Goal: Task Accomplishment & Management: Manage account settings

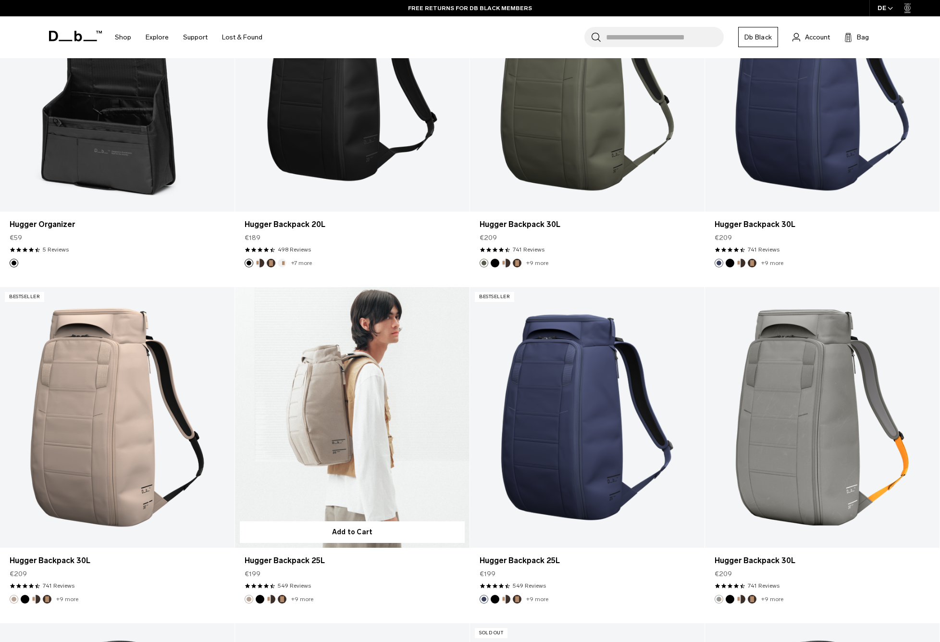
scroll to position [484, 0]
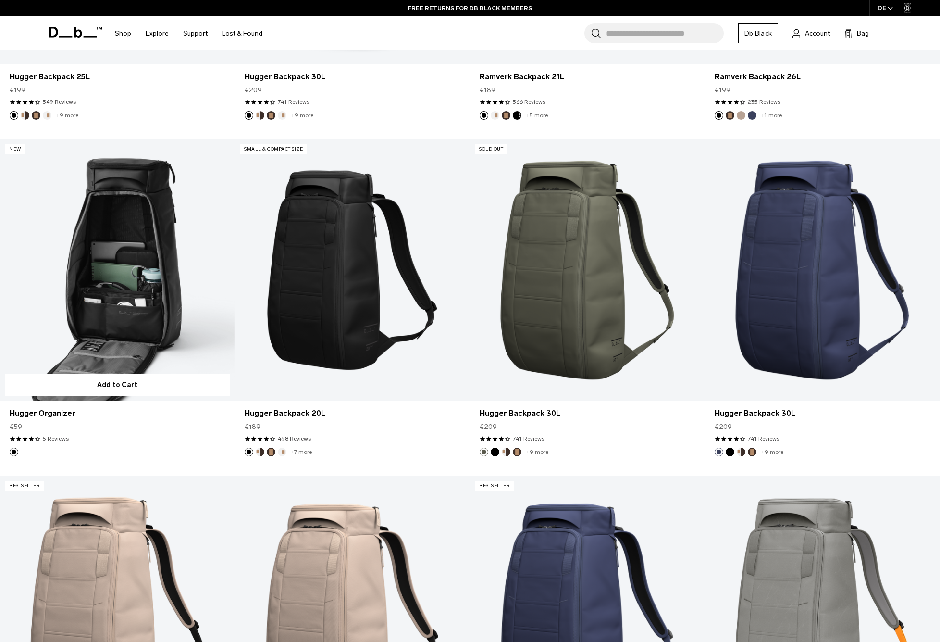
click at [144, 351] on link "Hugger Organizer" at bounding box center [117, 269] width 235 height 261
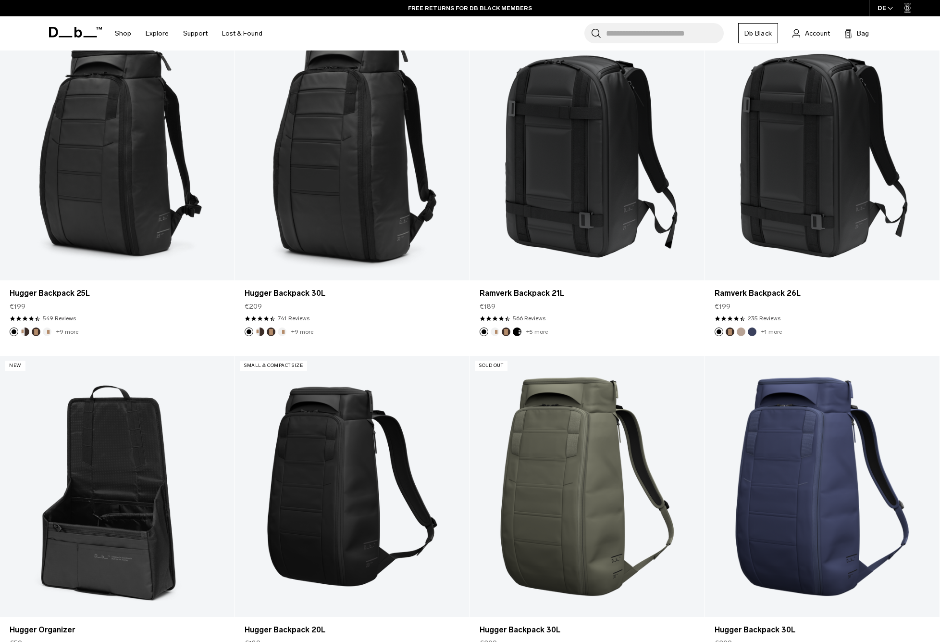
scroll to position [112, 0]
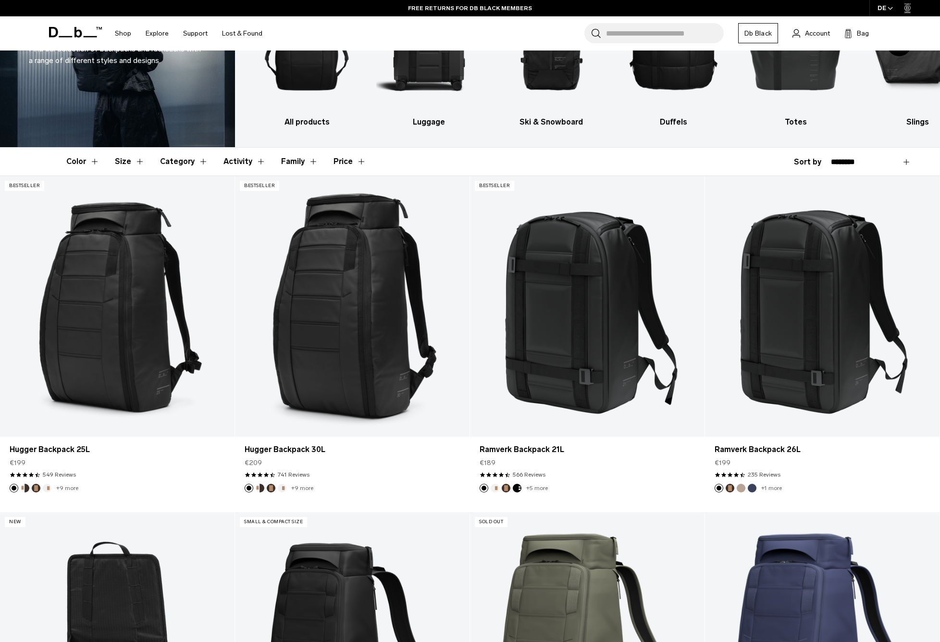
click at [802, 31] on link "Account" at bounding box center [811, 33] width 37 height 12
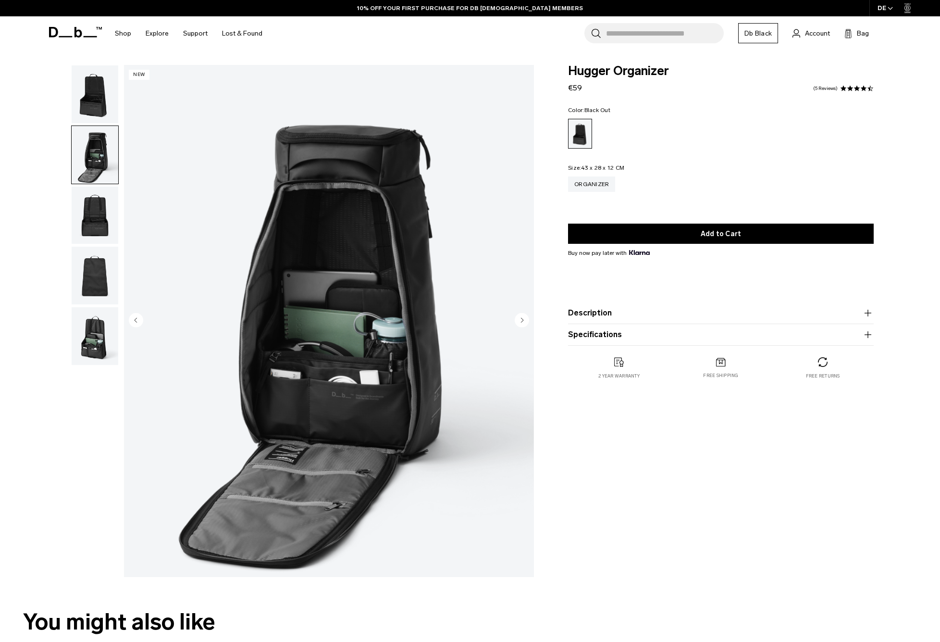
click at [515, 322] on circle "Next slide" at bounding box center [522, 319] width 14 height 14
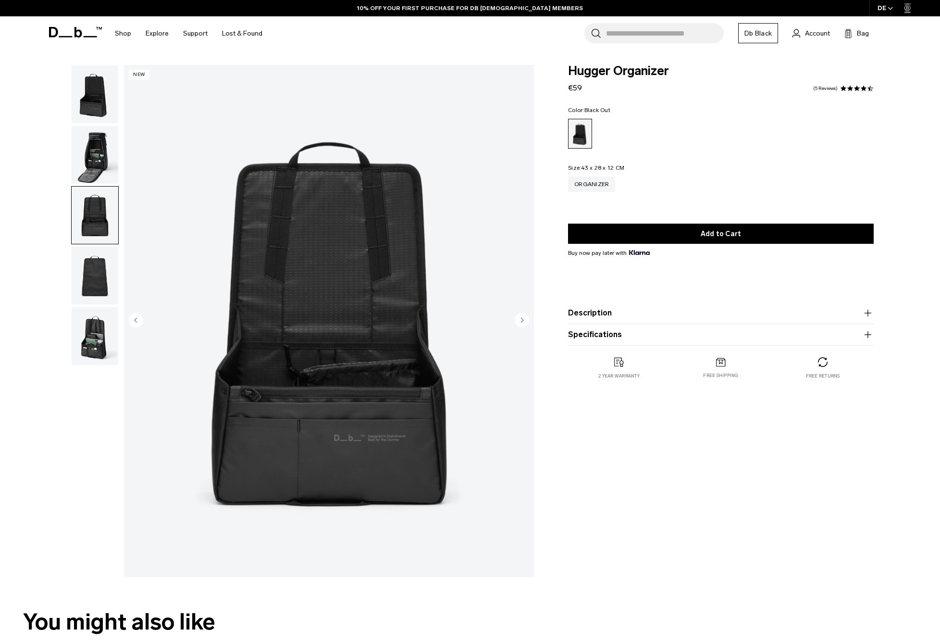
click at [515, 322] on circle "Next slide" at bounding box center [522, 319] width 14 height 14
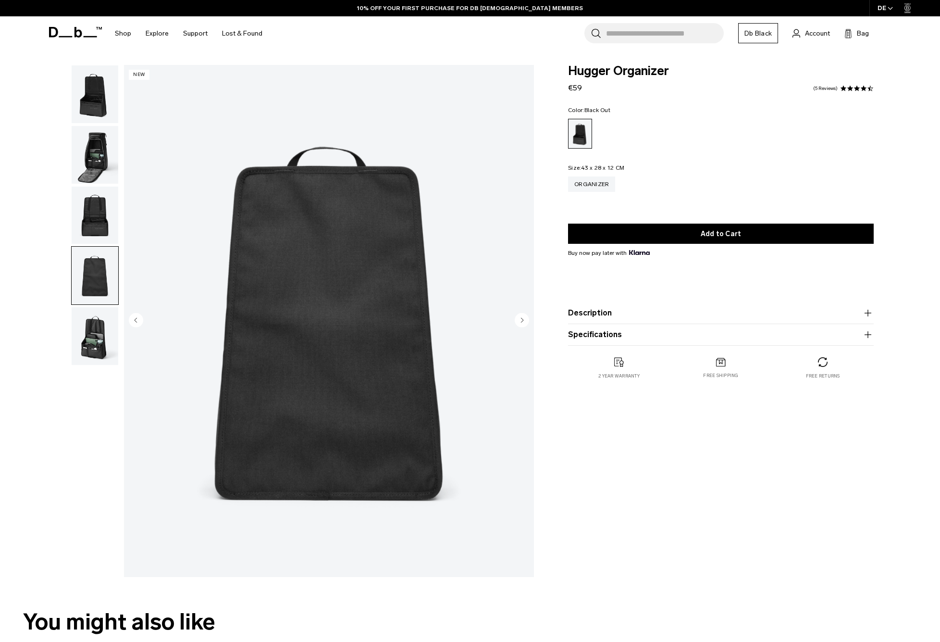
click at [515, 322] on circle "Next slide" at bounding box center [522, 319] width 14 height 14
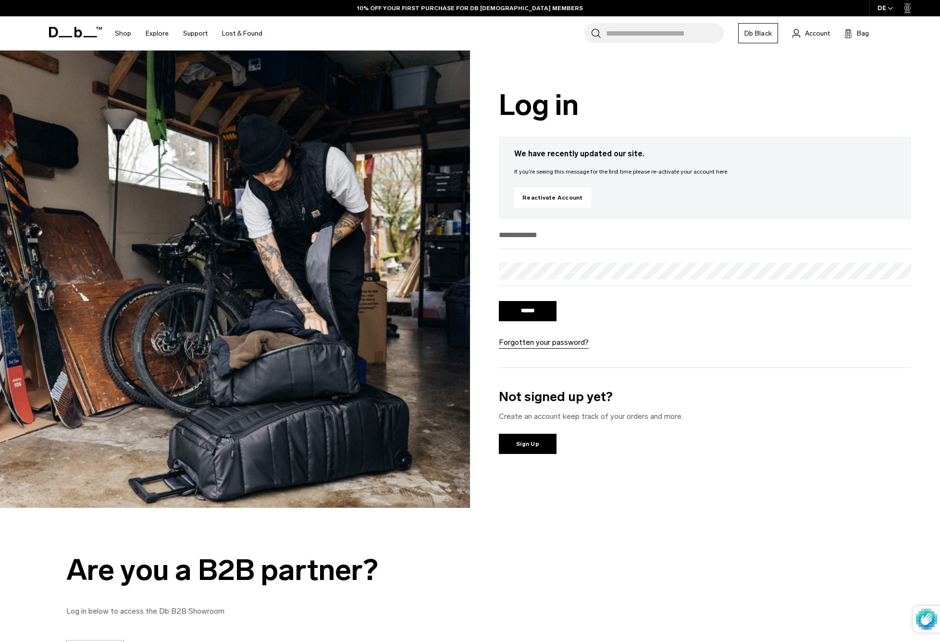
type input "**********"
click at [528, 312] on input "******" at bounding box center [528, 311] width 58 height 20
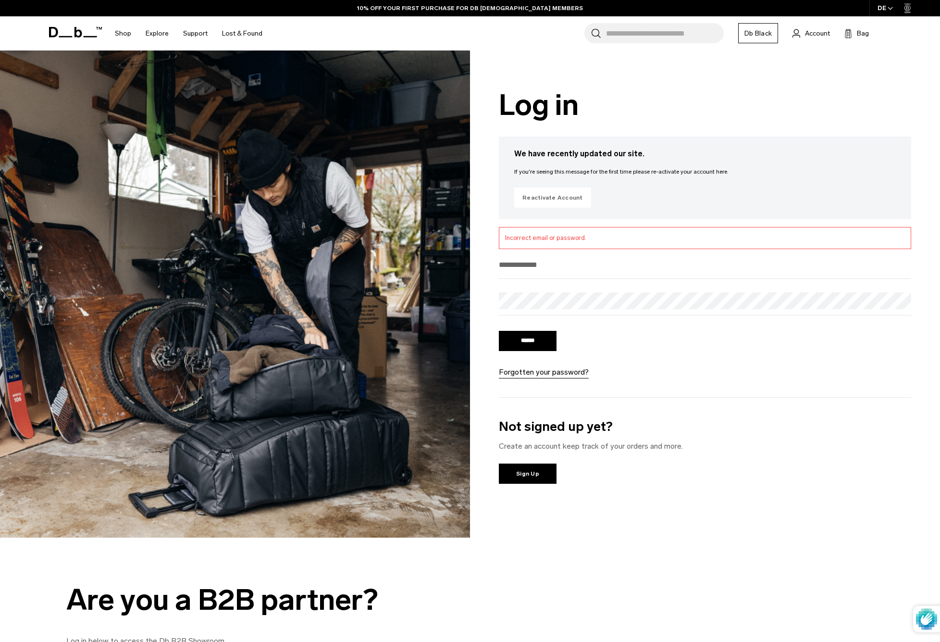
click at [568, 199] on link "Reactivate Account" at bounding box center [552, 197] width 77 height 20
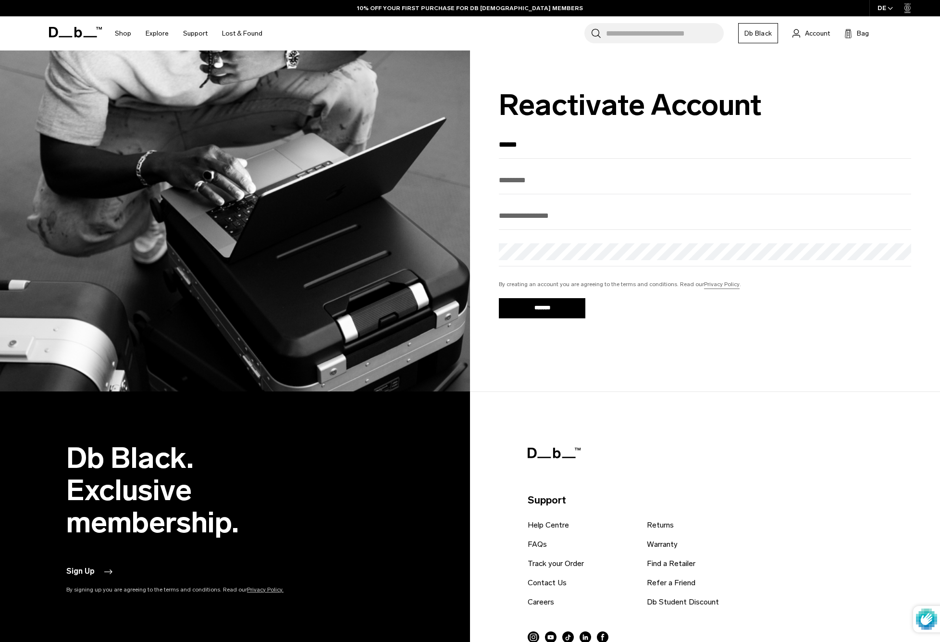
type input "******"
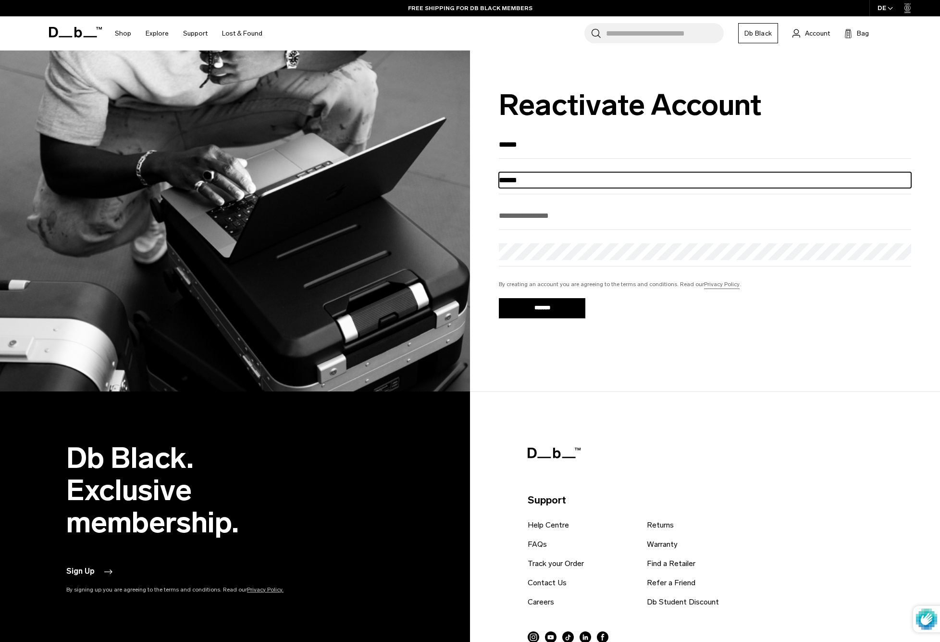
type input "******"
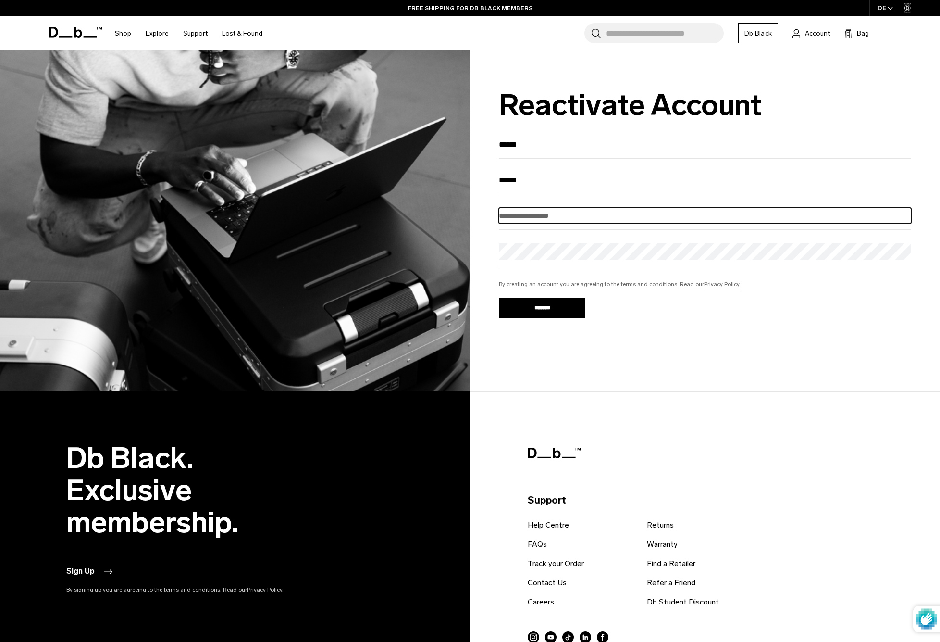
type input "**********"
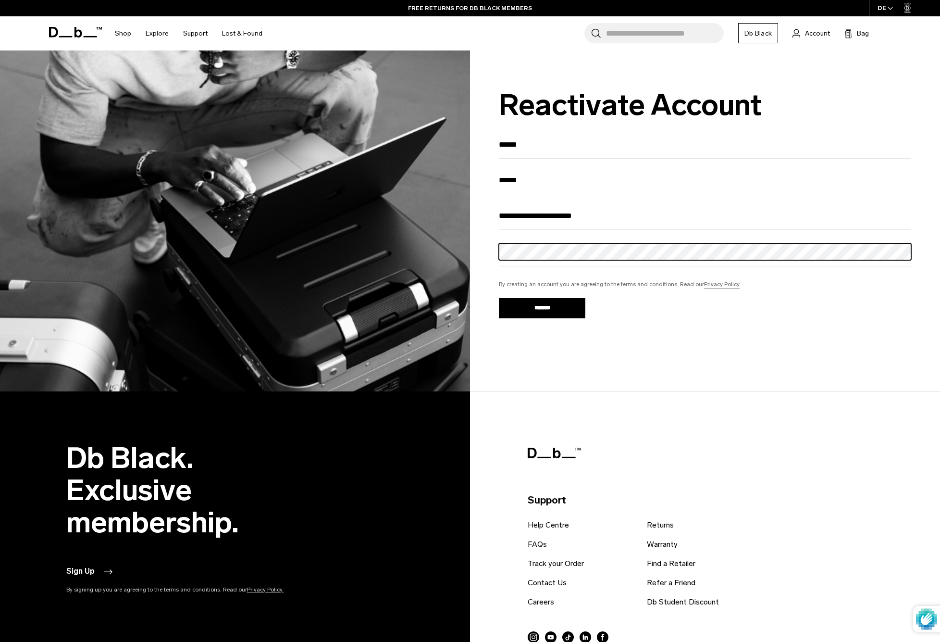
click at [542, 311] on input "*******" at bounding box center [542, 308] width 87 height 20
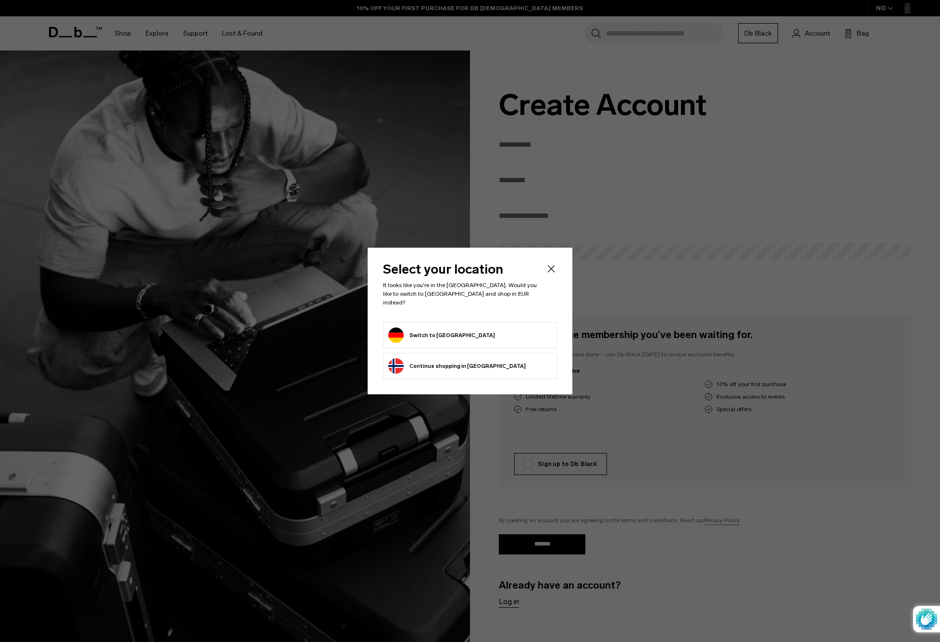
click at [503, 327] on form "Switch to Germany" at bounding box center [469, 334] width 163 height 15
click at [433, 330] on button "Switch to Germany" at bounding box center [441, 334] width 107 height 15
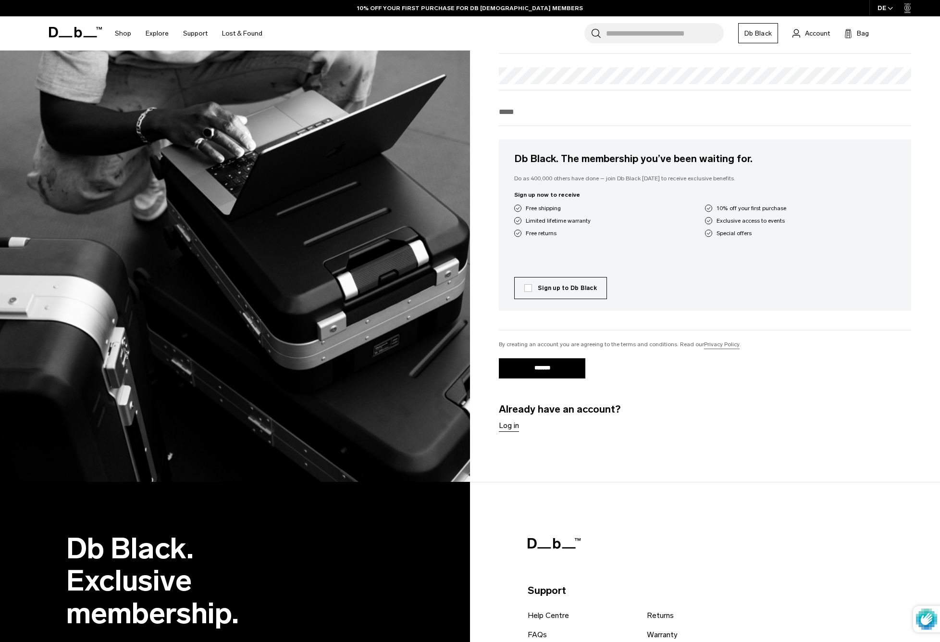
scroll to position [206, 0]
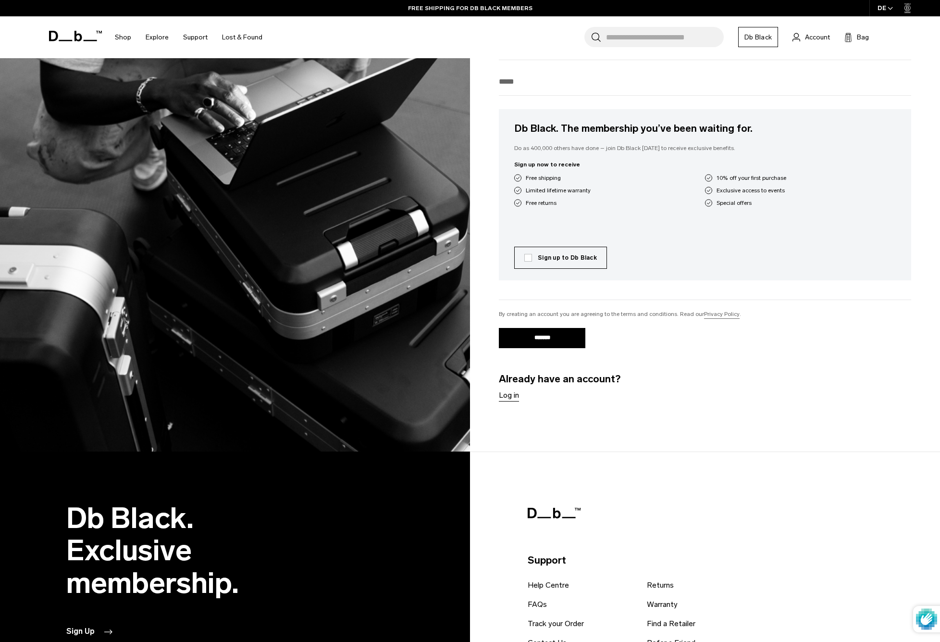
click at [514, 398] on link "Log in" at bounding box center [509, 395] width 20 height 12
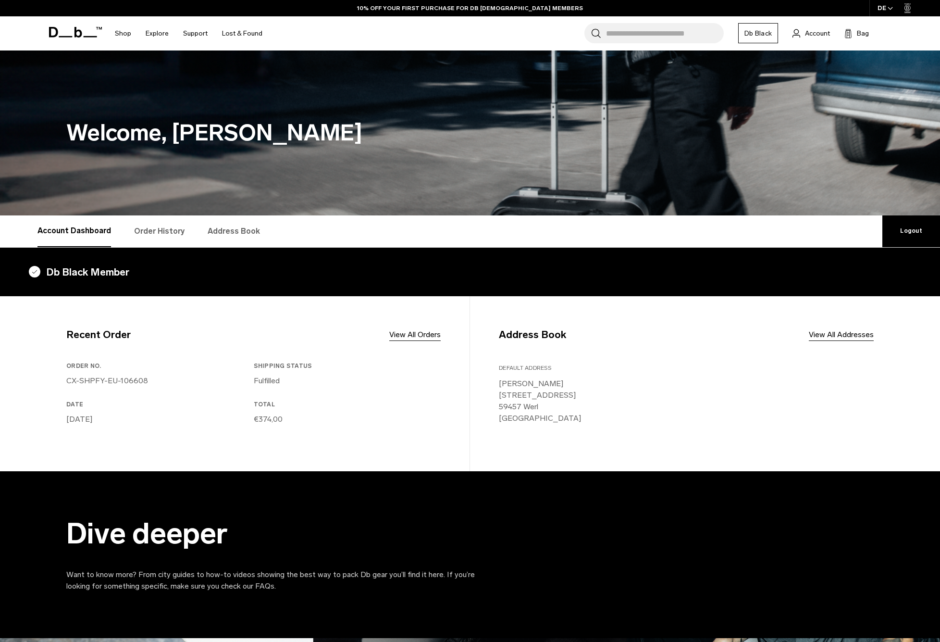
click at [155, 228] on link "Order History" at bounding box center [159, 231] width 50 height 32
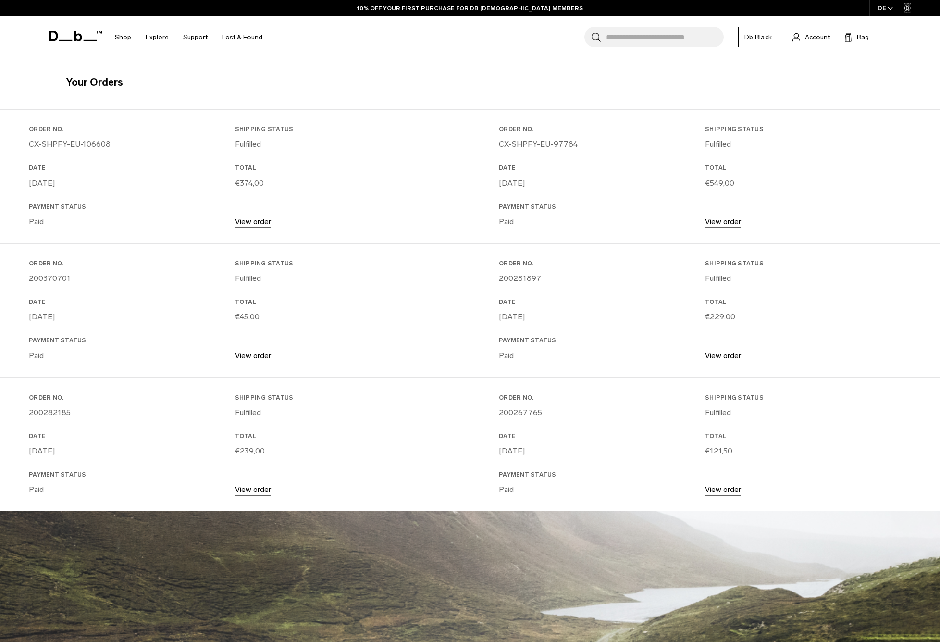
scroll to position [194, 0]
click at [719, 351] on link "View order" at bounding box center [723, 353] width 36 height 9
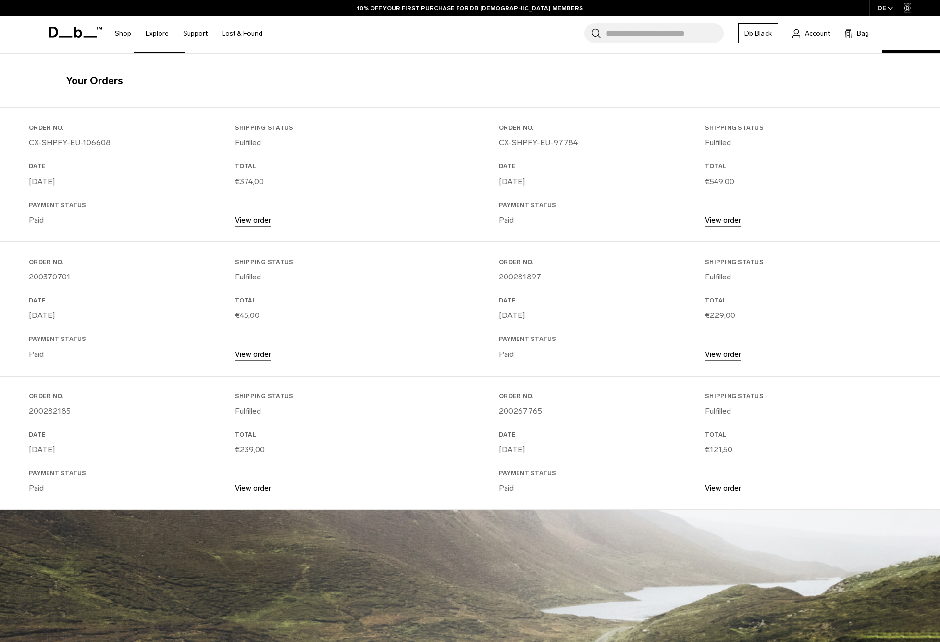
scroll to position [194, 0]
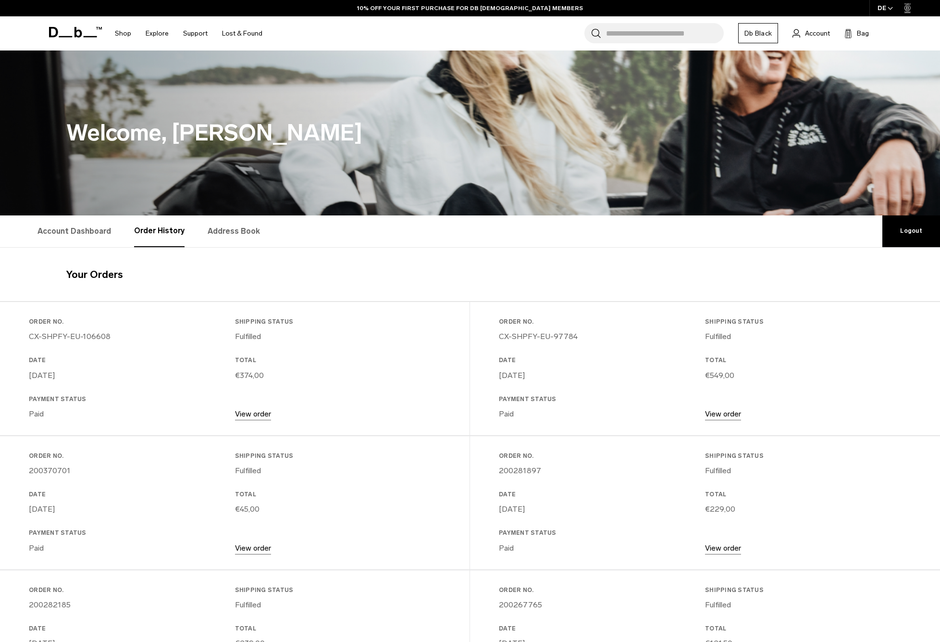
scroll to position [194, 0]
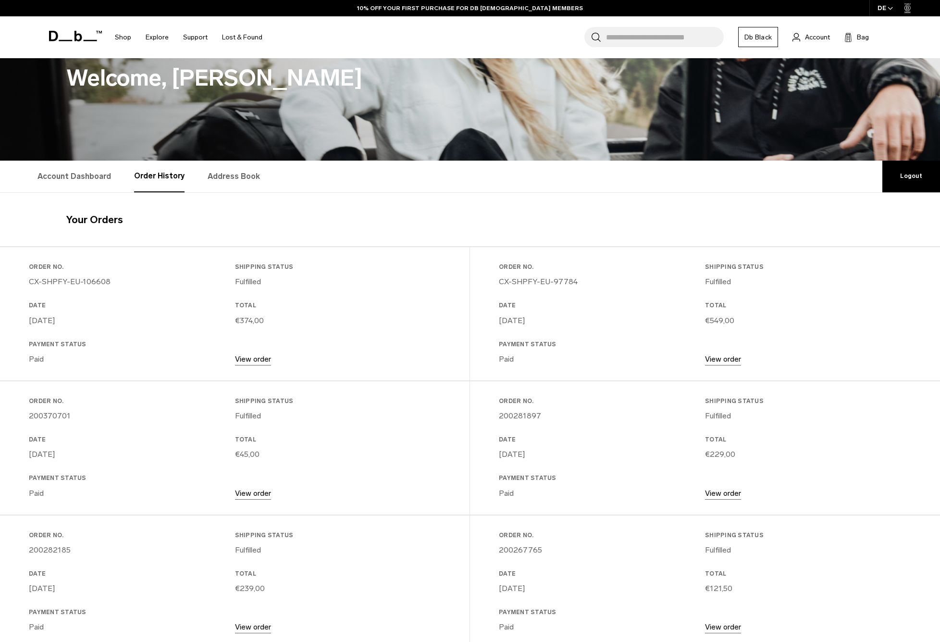
click at [723, 488] on link "View order" at bounding box center [723, 492] width 36 height 9
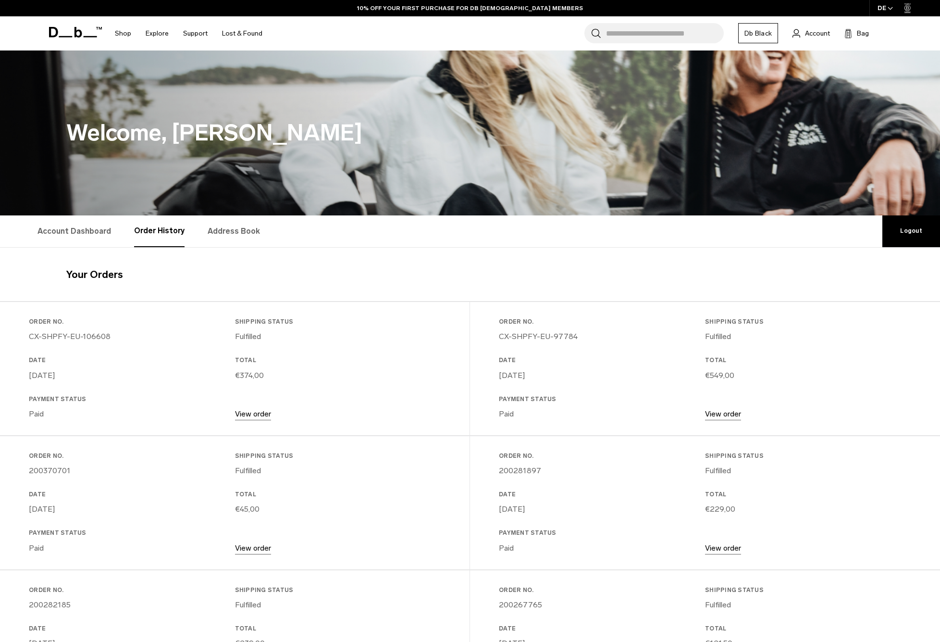
click at [61, 31] on icon at bounding box center [75, 32] width 53 height 11
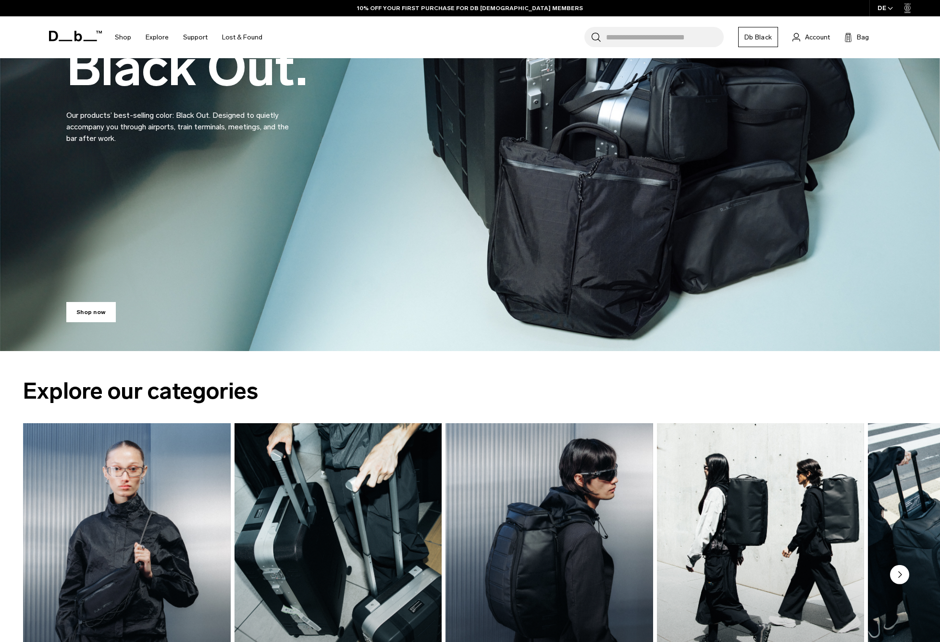
scroll to position [333, 0]
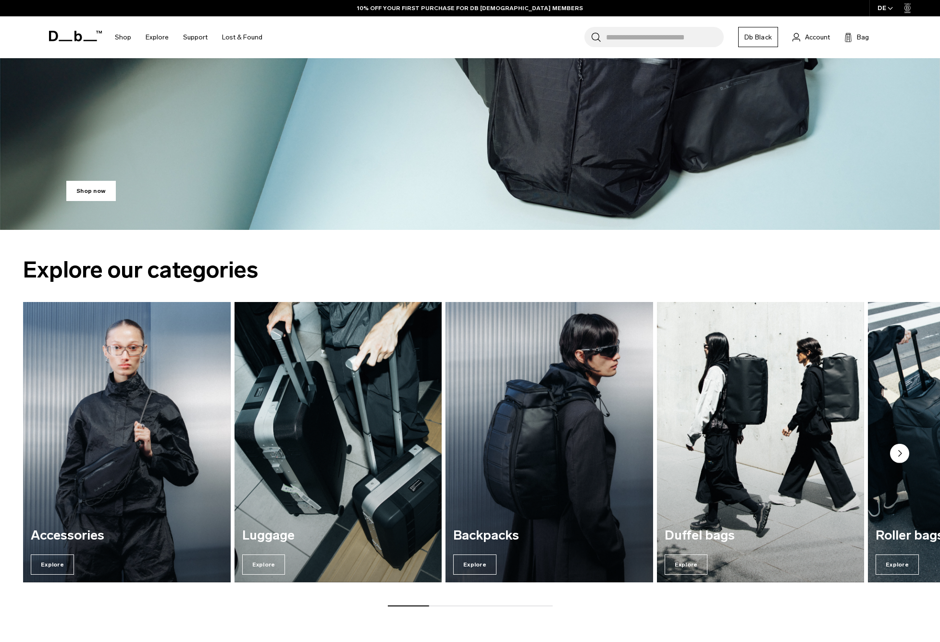
click at [527, 351] on img "3 / 7" at bounding box center [549, 442] width 213 height 288
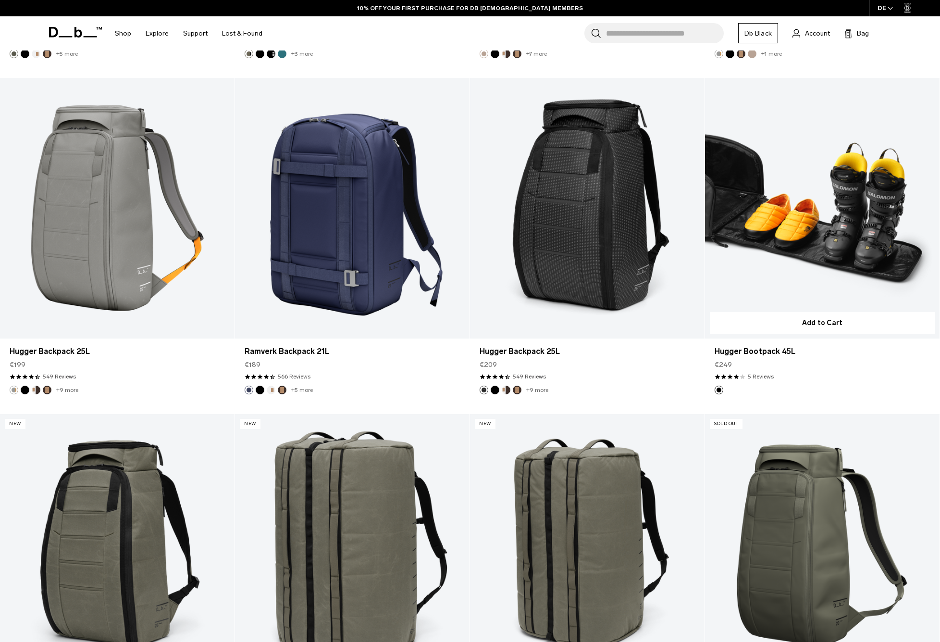
scroll to position [2541, 0]
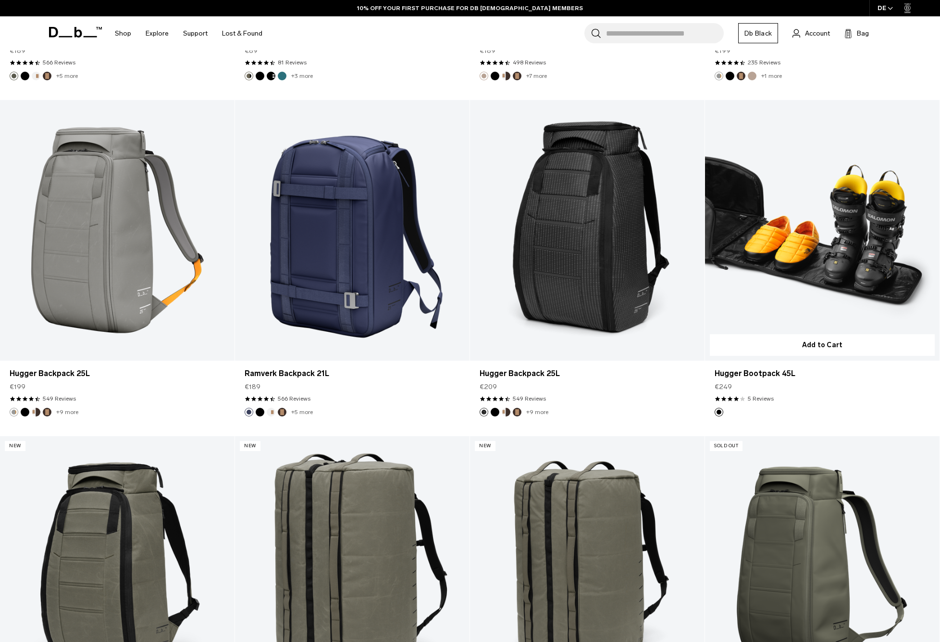
click at [865, 238] on link "Hugger Bootpack 45L" at bounding box center [822, 230] width 235 height 261
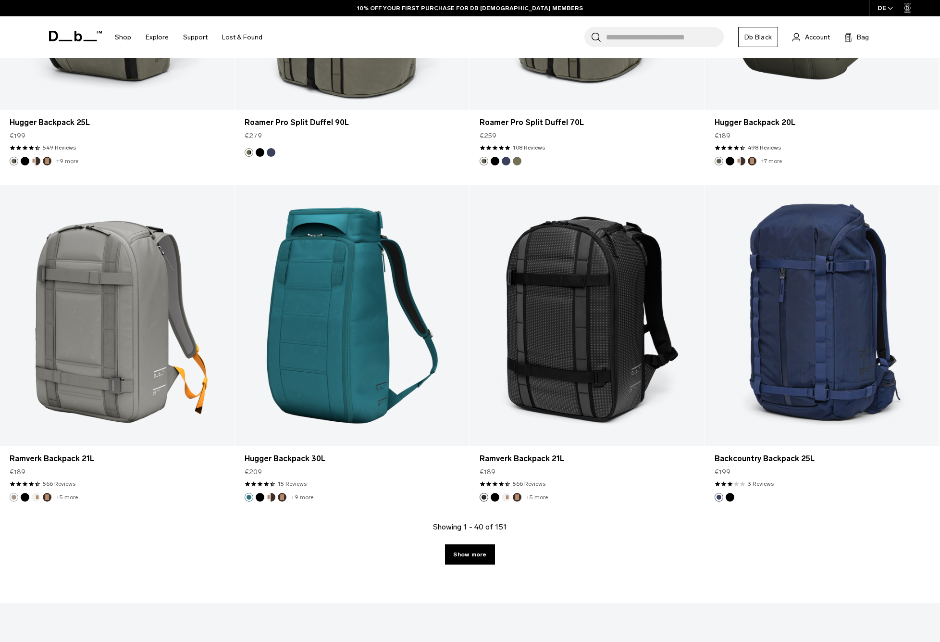
scroll to position [3136, 0]
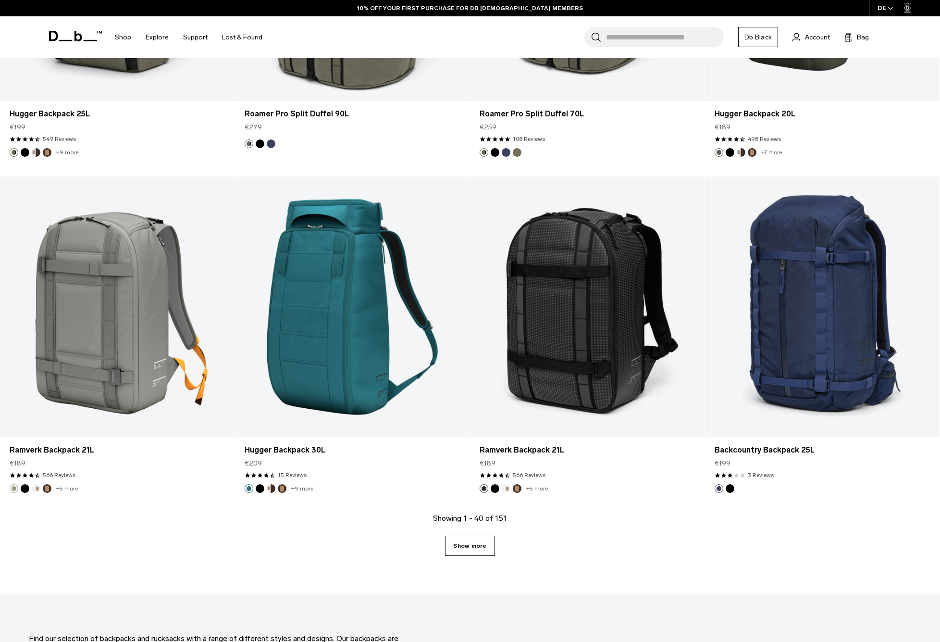
click at [481, 552] on link "Show more" at bounding box center [470, 546] width 50 height 20
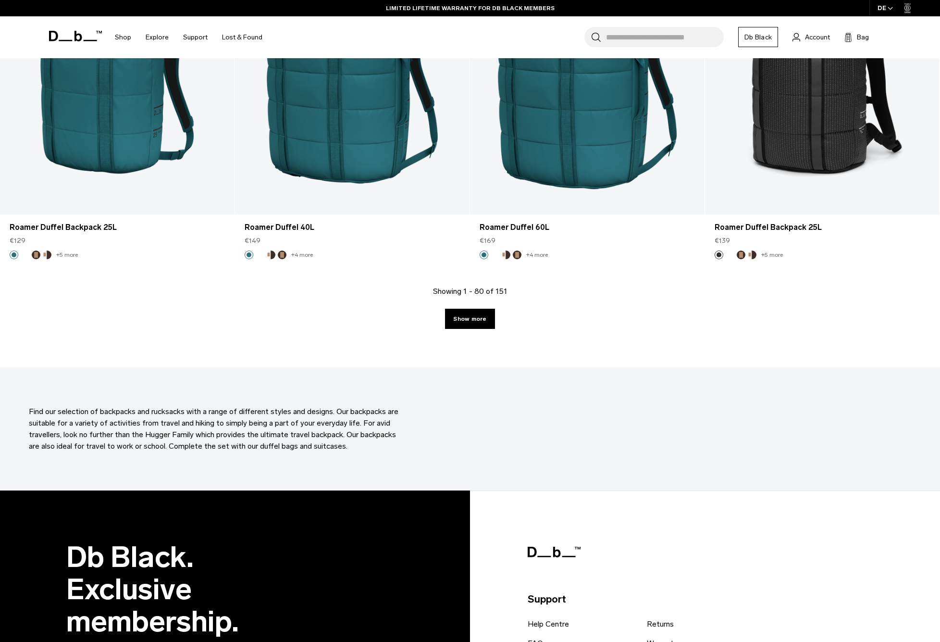
scroll to position [6673, 0]
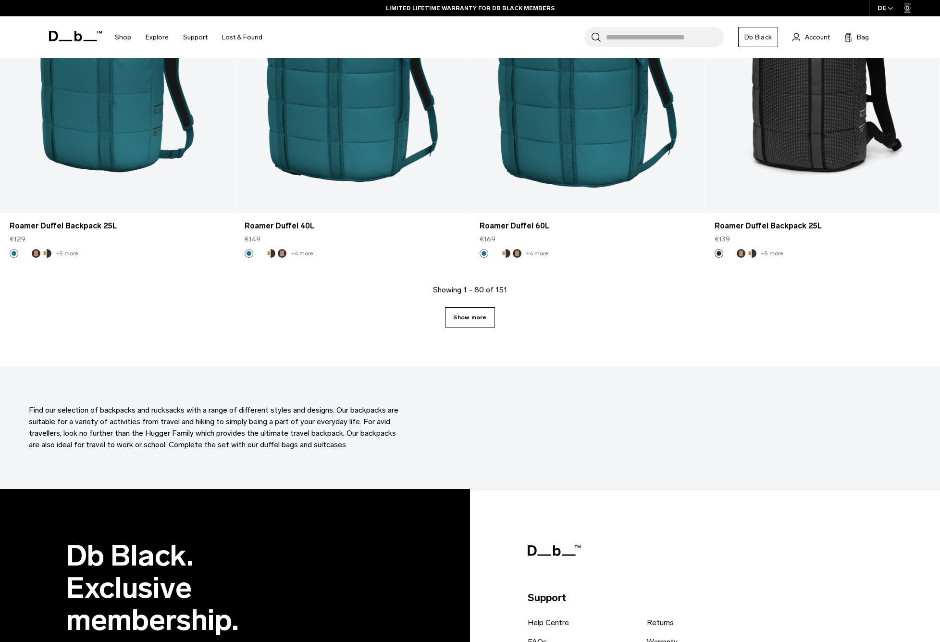
click at [471, 322] on link "Show more" at bounding box center [470, 317] width 50 height 20
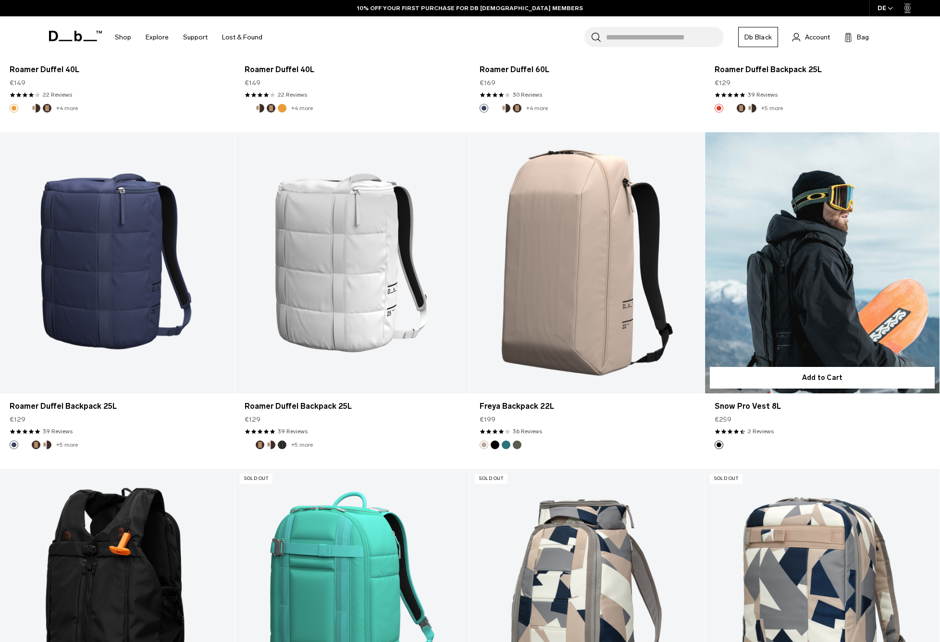
scroll to position [7887, 0]
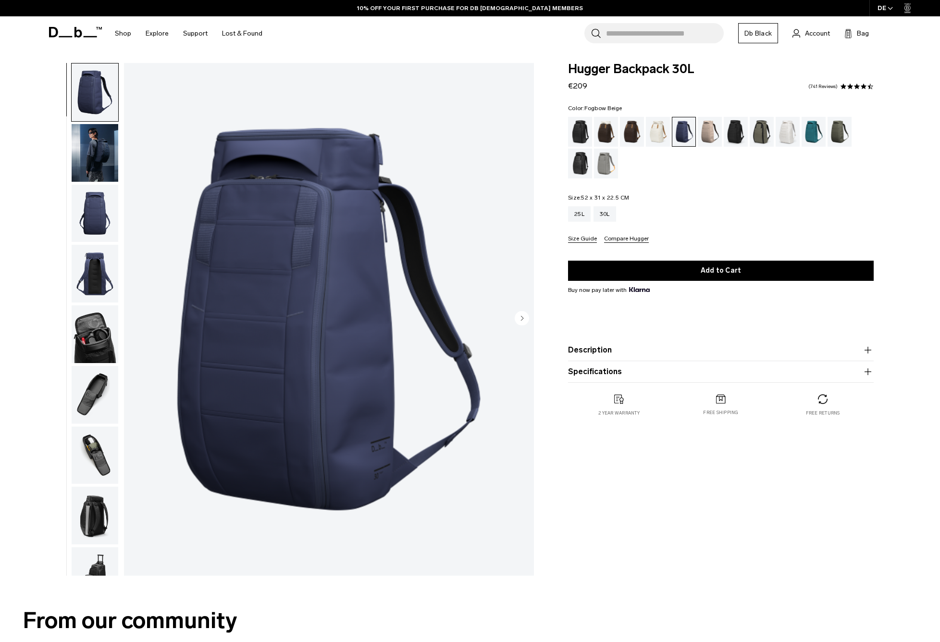
scroll to position [3, 0]
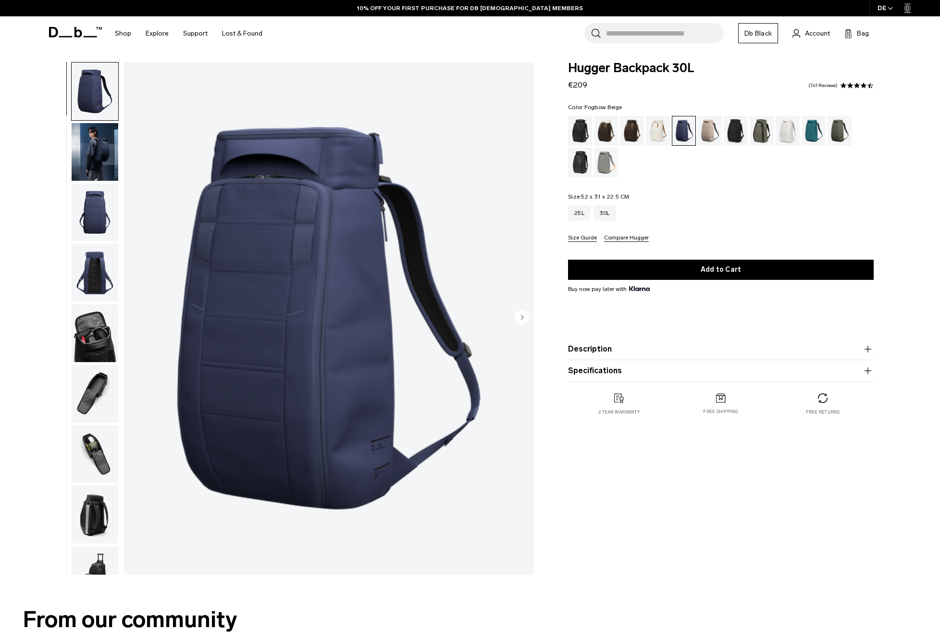
click at [704, 140] on div "Fogbow Beige" at bounding box center [710, 131] width 25 height 30
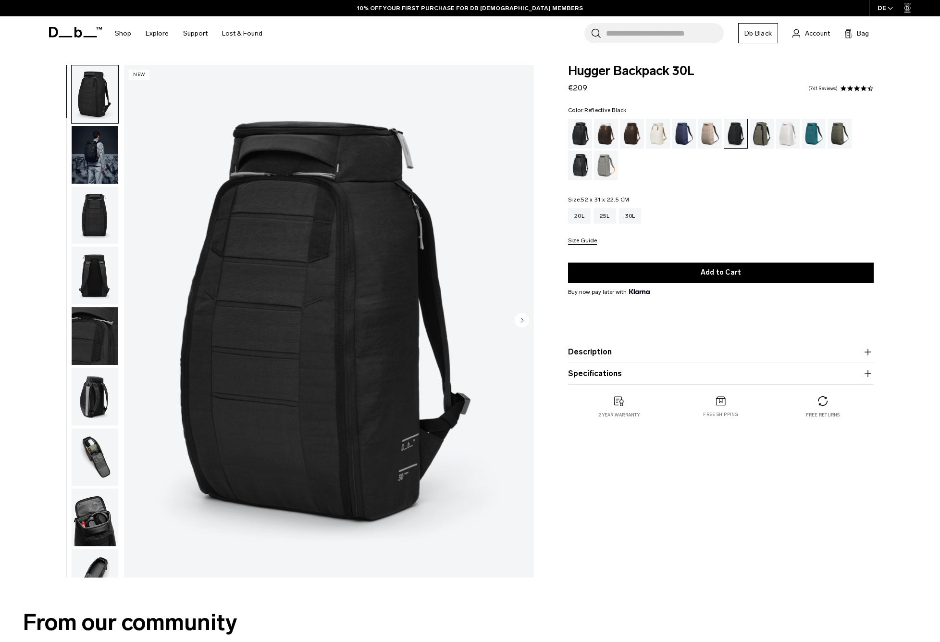
scroll to position [1, 0]
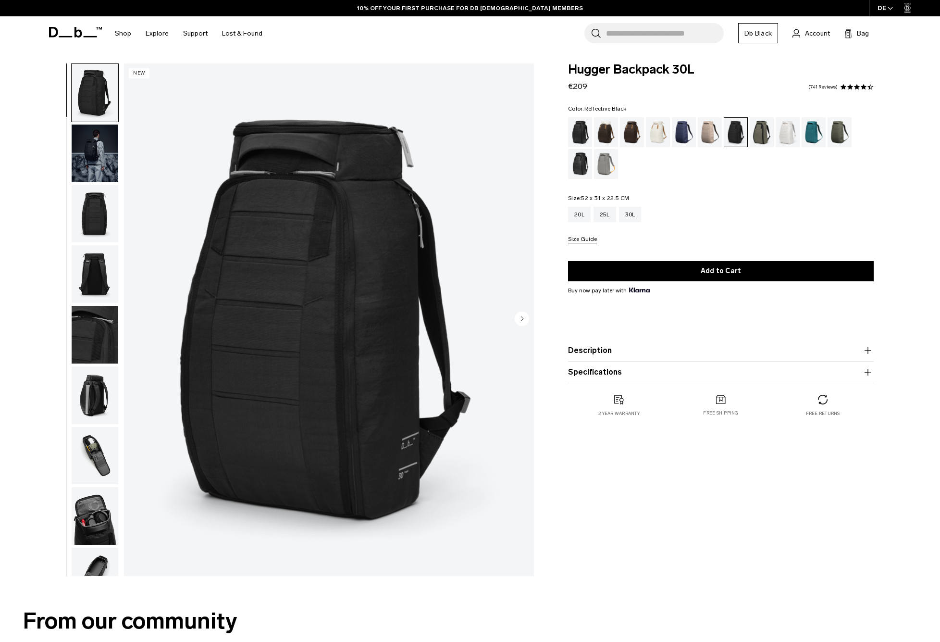
click at [585, 164] on div "Reflective Black" at bounding box center [580, 164] width 25 height 30
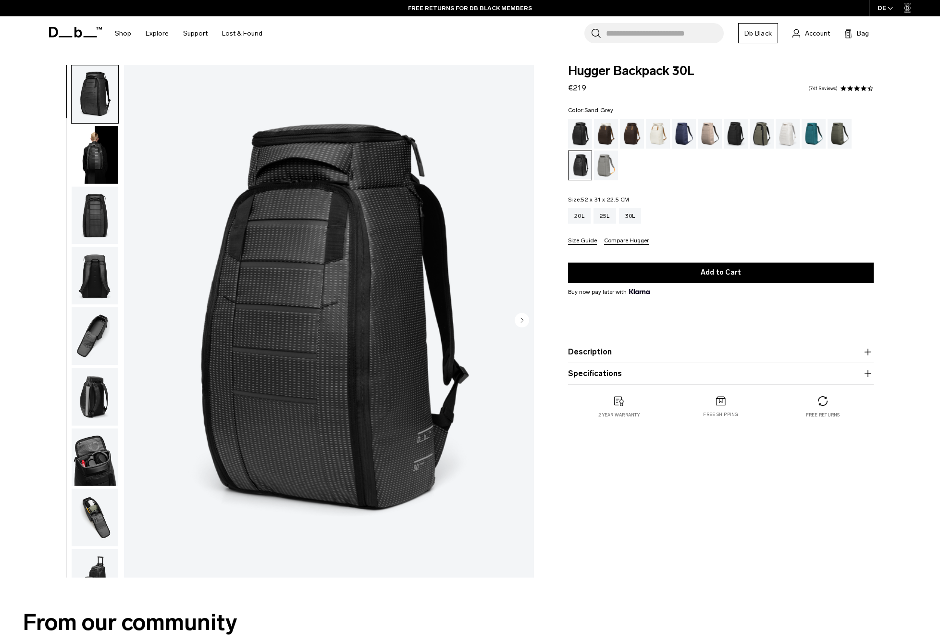
click at [607, 165] on div "Sand Grey" at bounding box center [606, 165] width 25 height 30
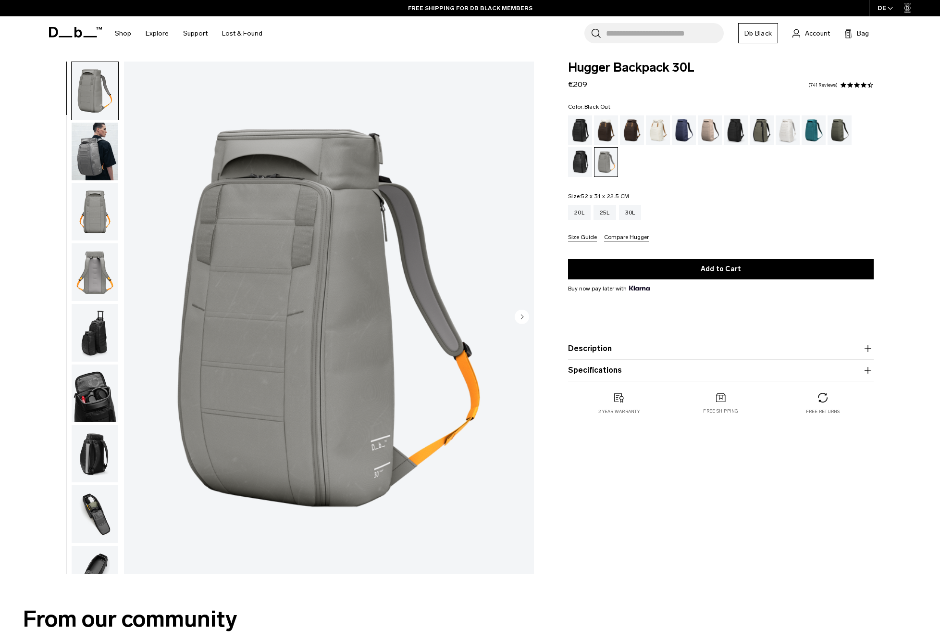
click at [586, 132] on div "Black Out" at bounding box center [580, 130] width 25 height 30
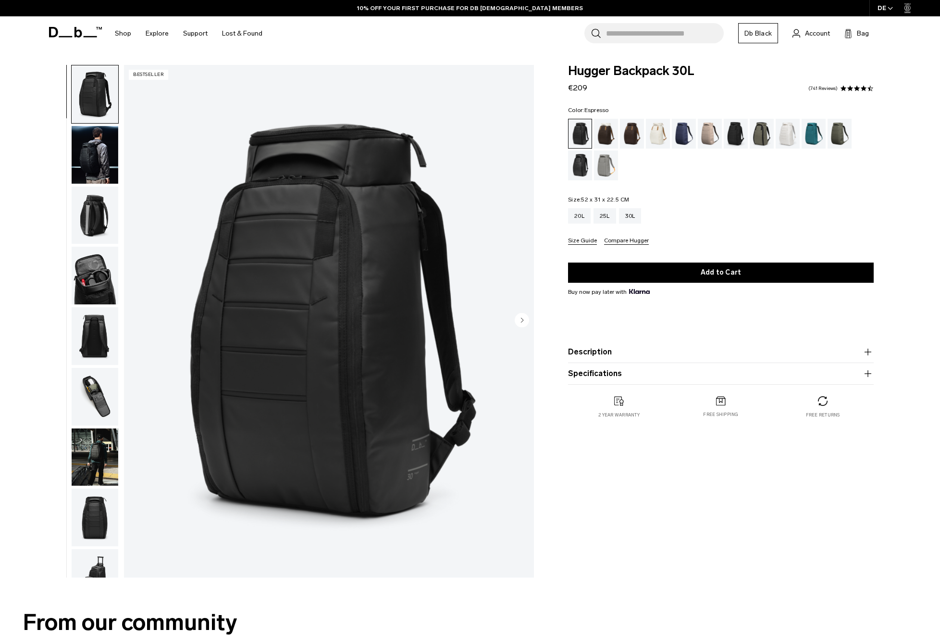
click at [629, 133] on div "Espresso" at bounding box center [632, 134] width 25 height 30
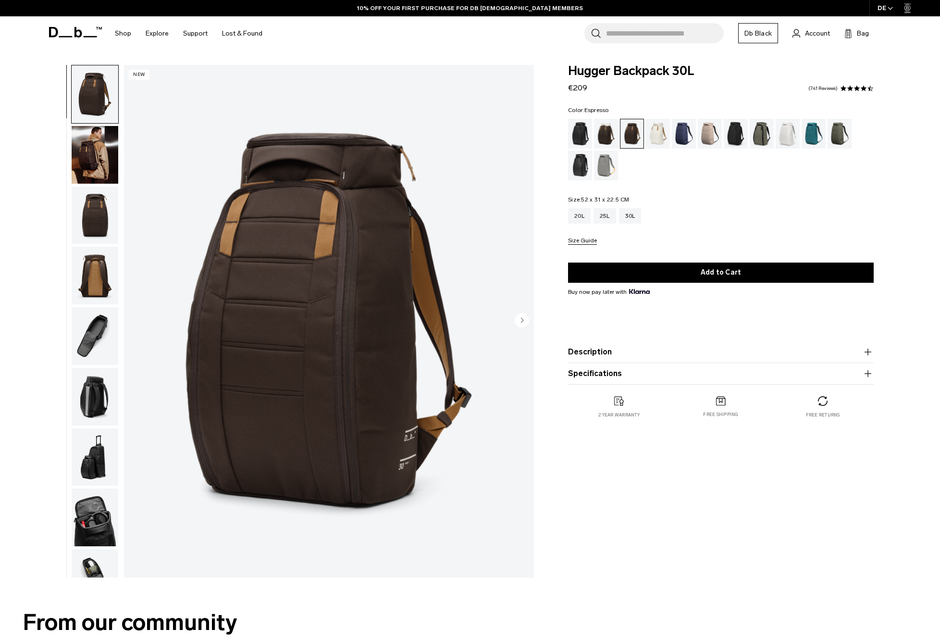
click at [95, 155] on img "button" at bounding box center [95, 155] width 47 height 58
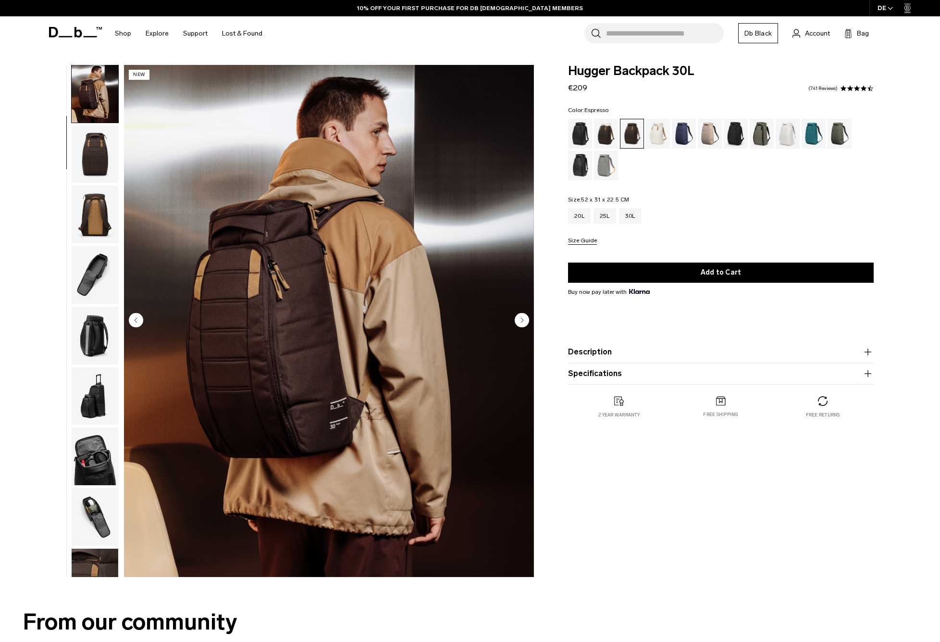
click at [100, 173] on img "button" at bounding box center [95, 154] width 47 height 58
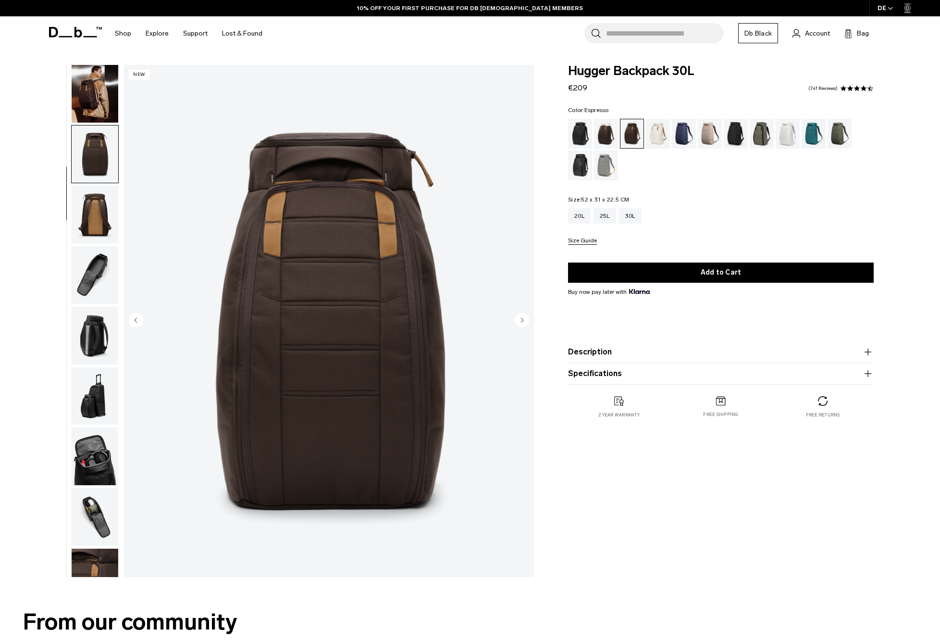
scroll to position [98, 0]
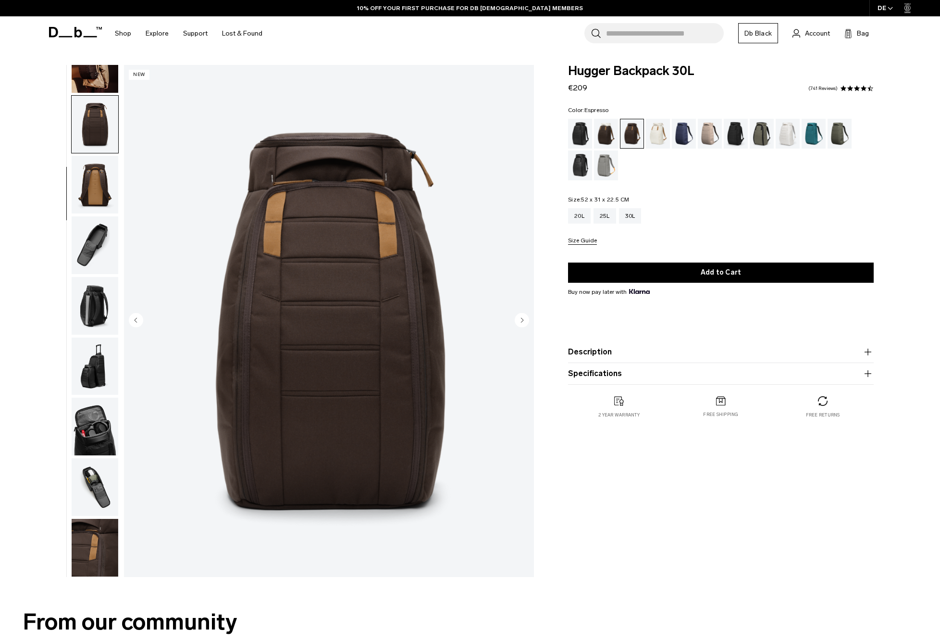
click at [99, 190] on img "button" at bounding box center [95, 185] width 47 height 58
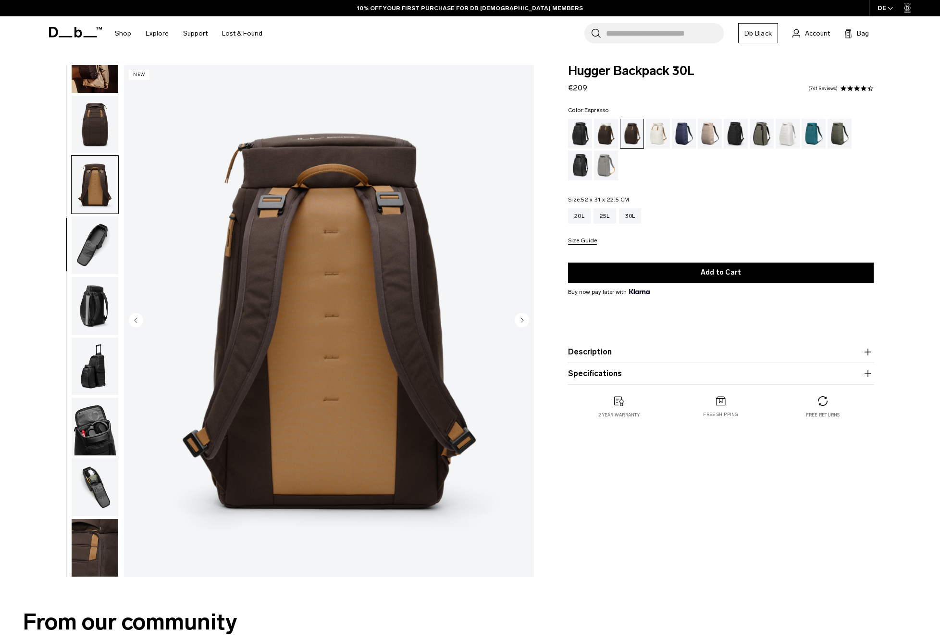
click at [96, 237] on img "button" at bounding box center [95, 245] width 47 height 58
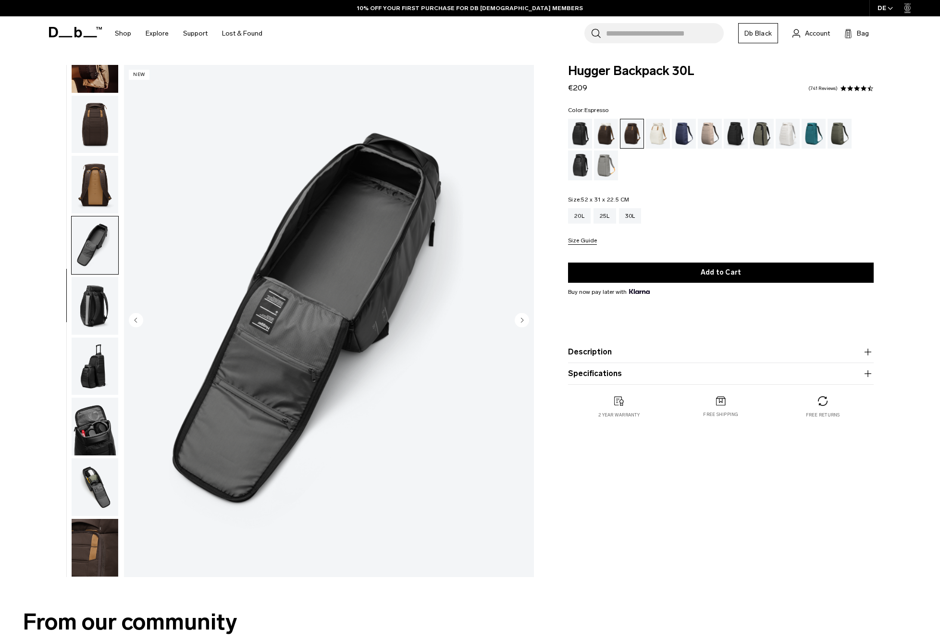
click at [99, 290] on img "button" at bounding box center [95, 306] width 47 height 58
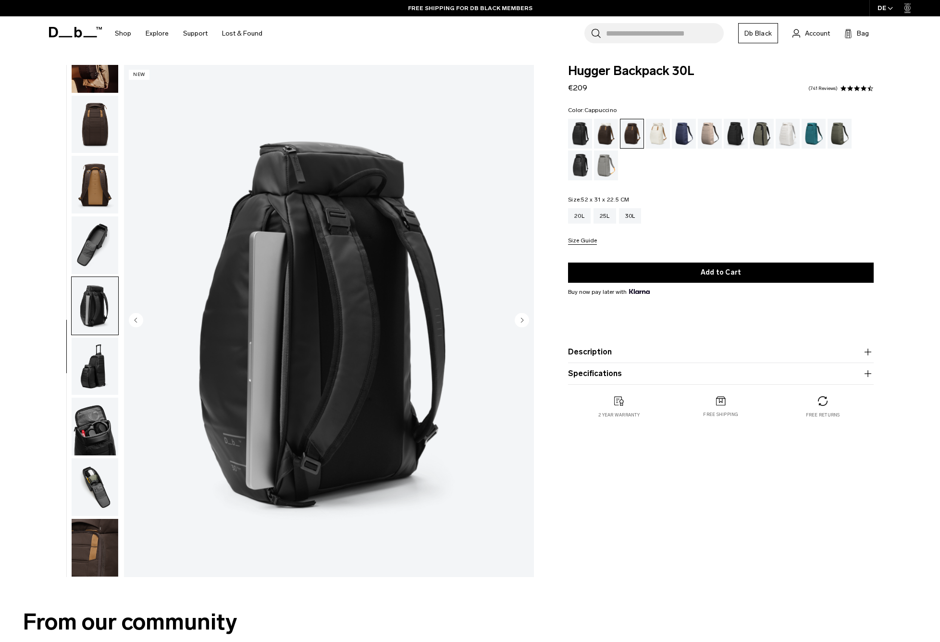
click at [610, 133] on div "Cappuccino" at bounding box center [606, 134] width 25 height 30
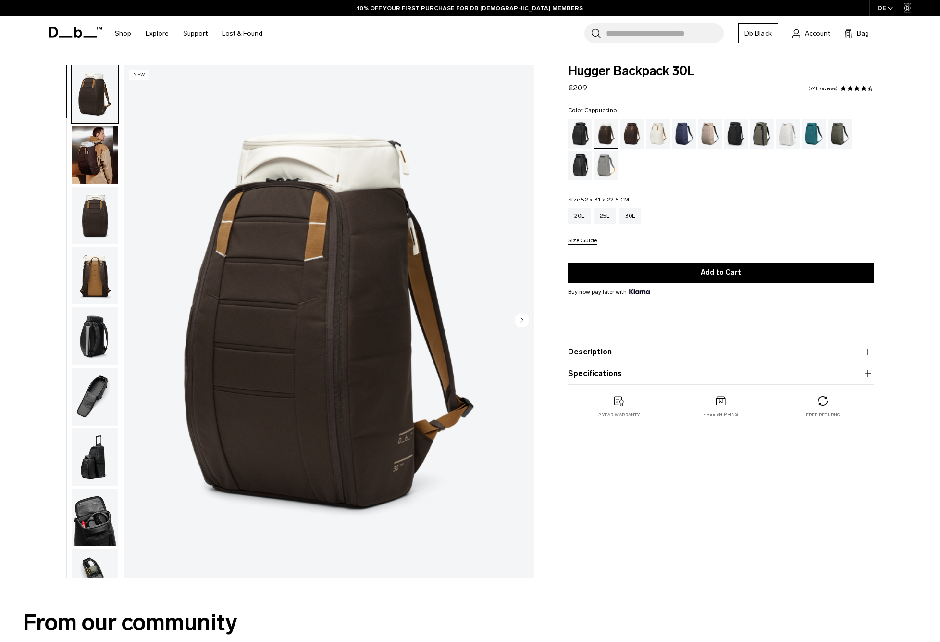
click at [87, 165] on img "button" at bounding box center [95, 155] width 47 height 58
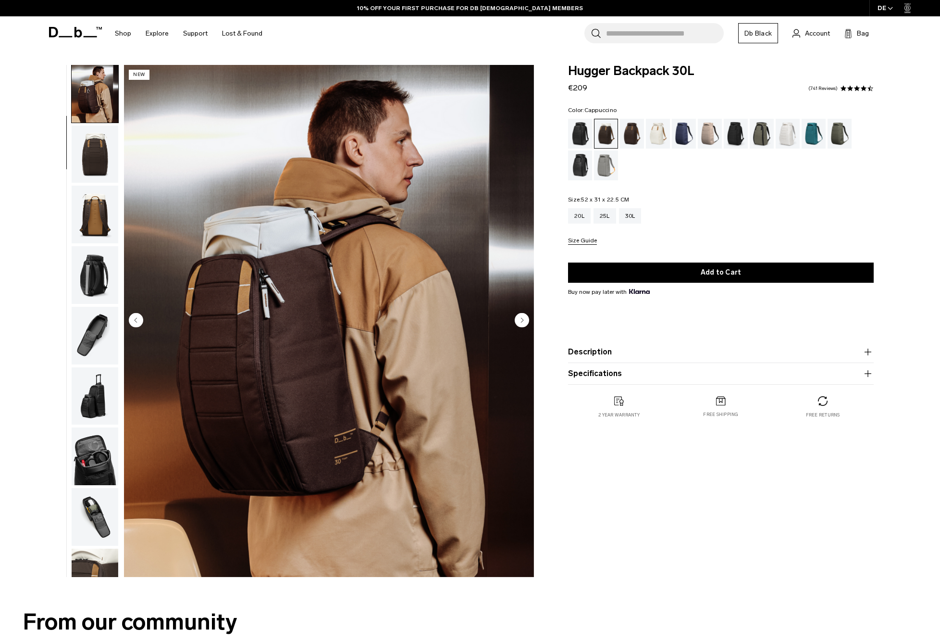
click at [94, 203] on img "button" at bounding box center [95, 215] width 47 height 58
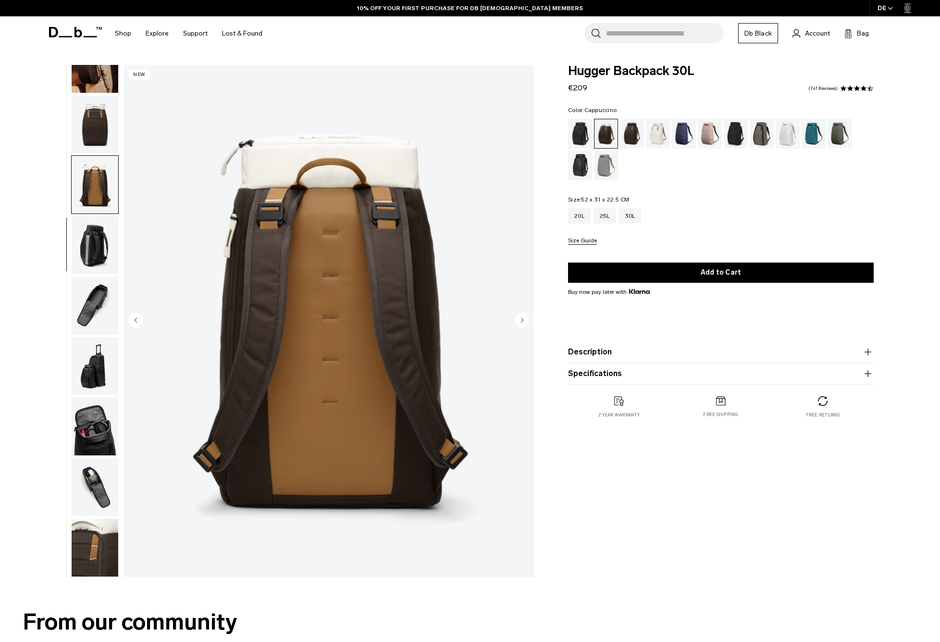
click at [96, 227] on img "button" at bounding box center [95, 245] width 47 height 58
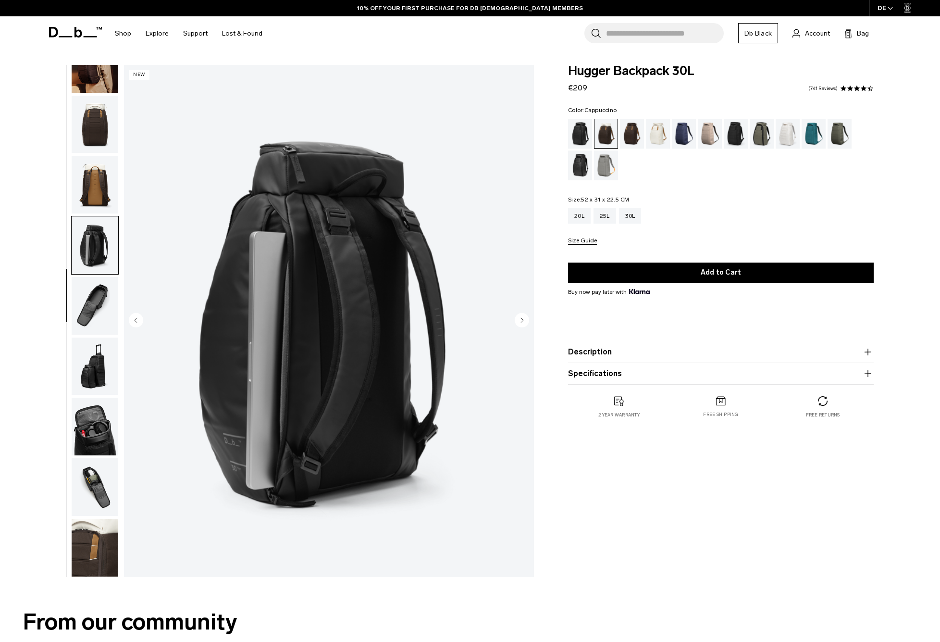
drag, startPoint x: 95, startPoint y: 277, endPoint x: 96, endPoint y: 271, distance: 6.3
click at [95, 277] on img "button" at bounding box center [95, 306] width 47 height 58
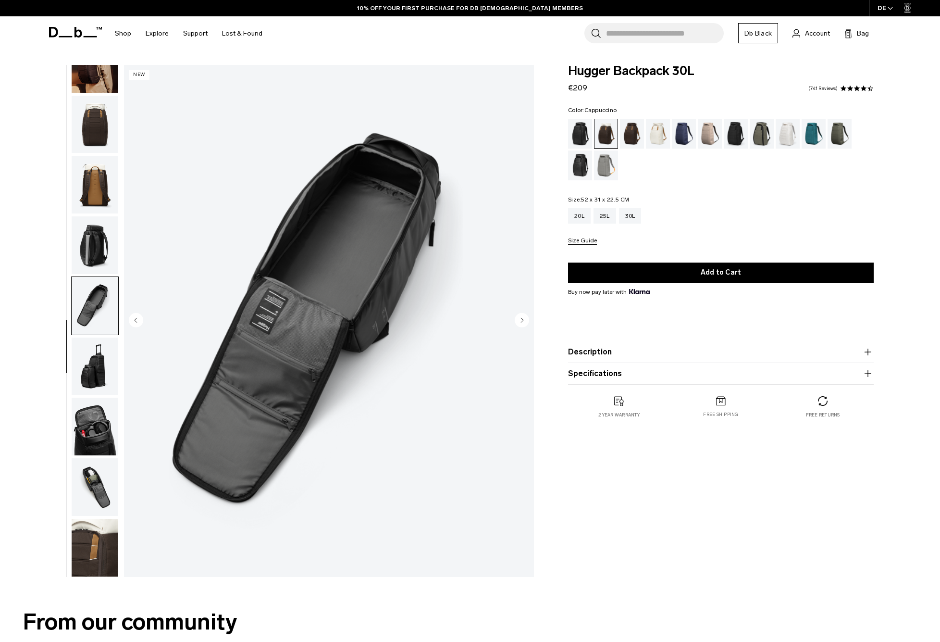
click at [99, 345] on img "button" at bounding box center [95, 366] width 47 height 58
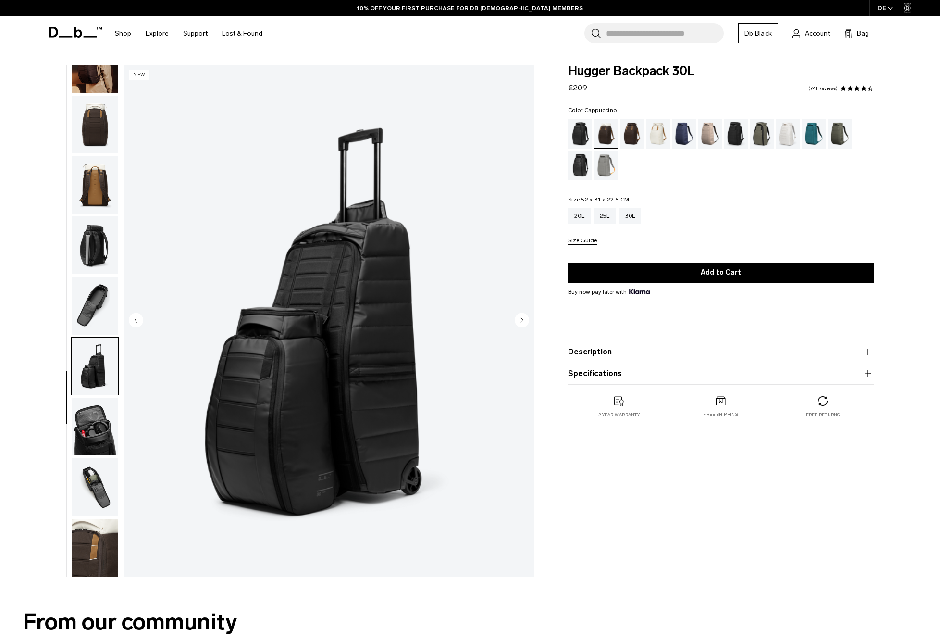
click at [97, 425] on img "button" at bounding box center [95, 427] width 47 height 58
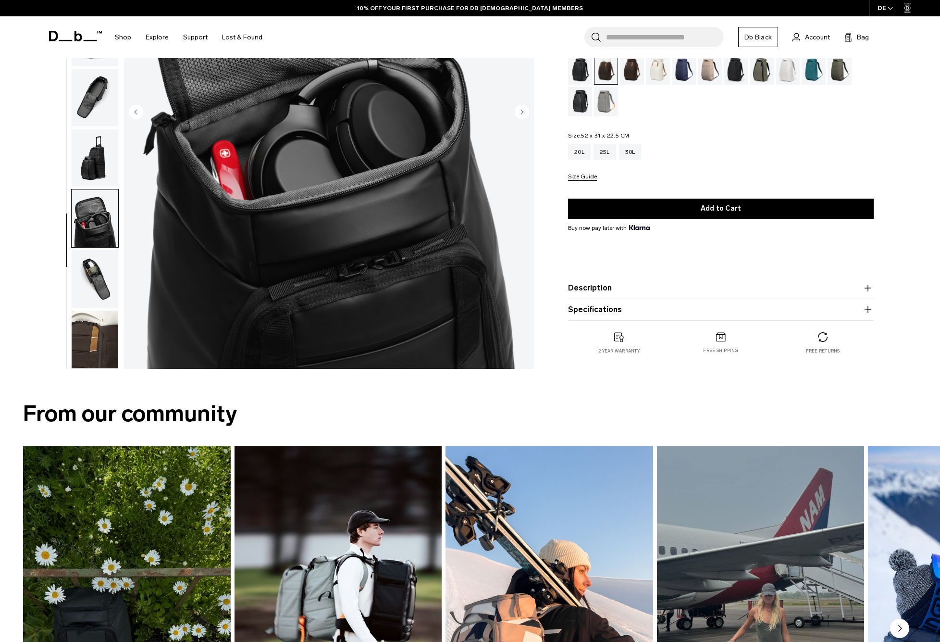
scroll to position [219, 0]
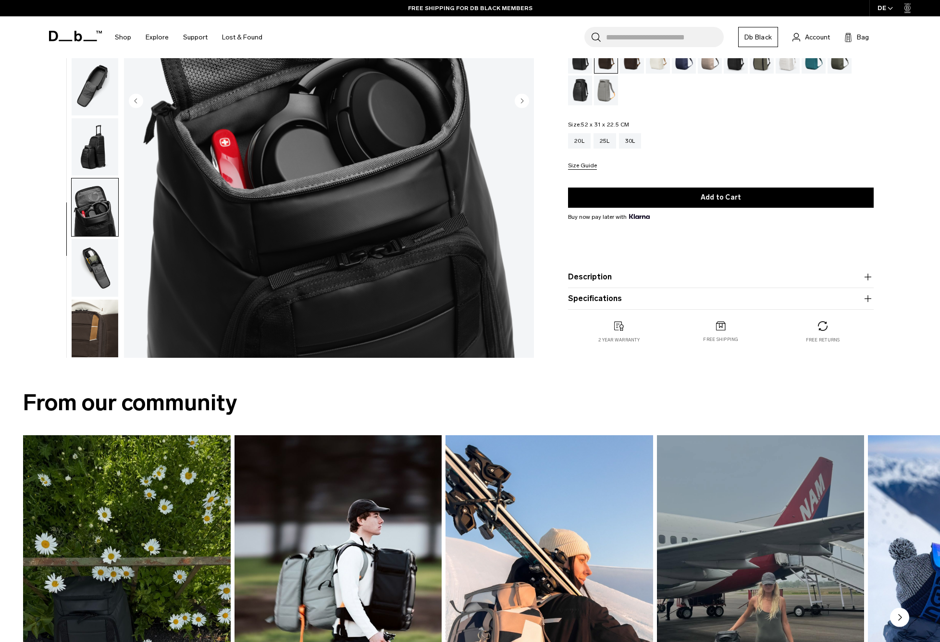
click at [102, 336] on img "button" at bounding box center [95, 328] width 47 height 58
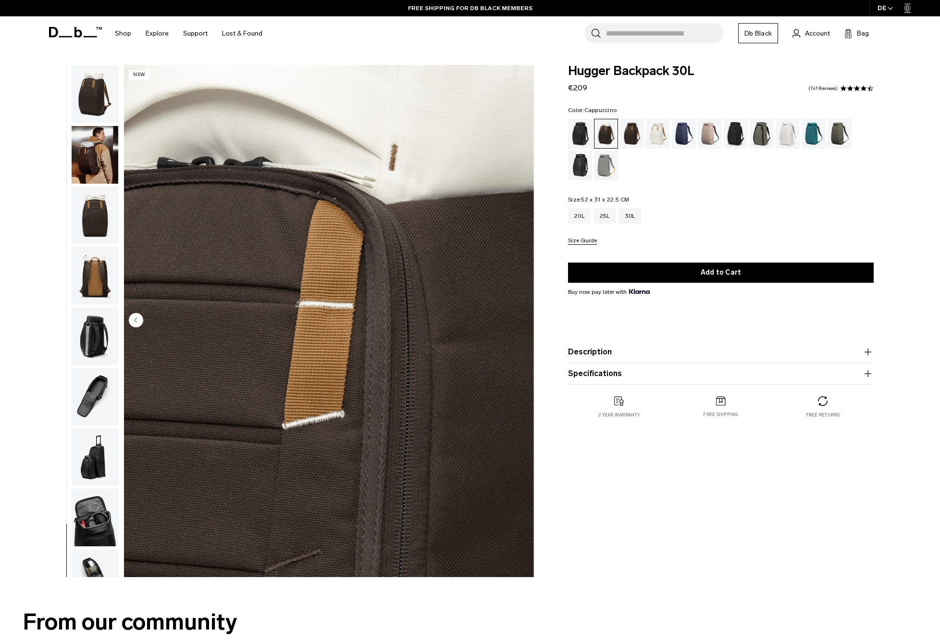
scroll to position [0, 0]
click at [92, 173] on img "button" at bounding box center [95, 155] width 47 height 58
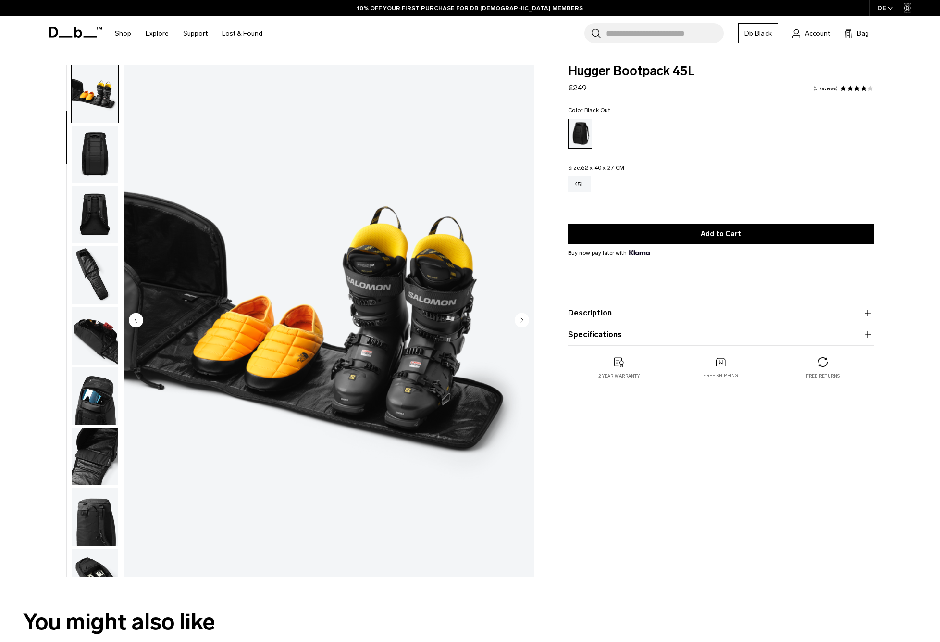
click at [90, 194] on img "button" at bounding box center [95, 215] width 47 height 58
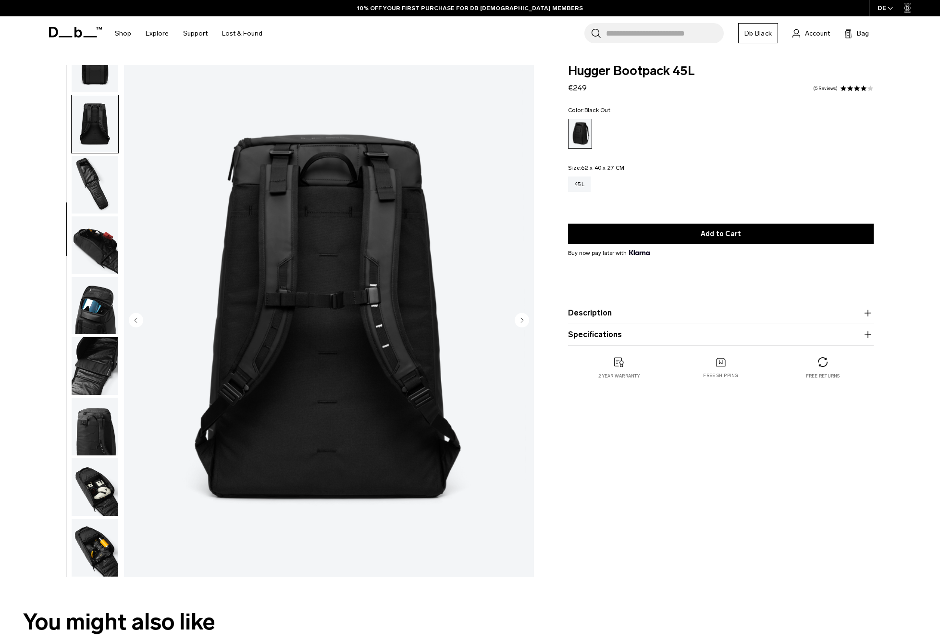
click at [90, 199] on img "button" at bounding box center [95, 185] width 47 height 58
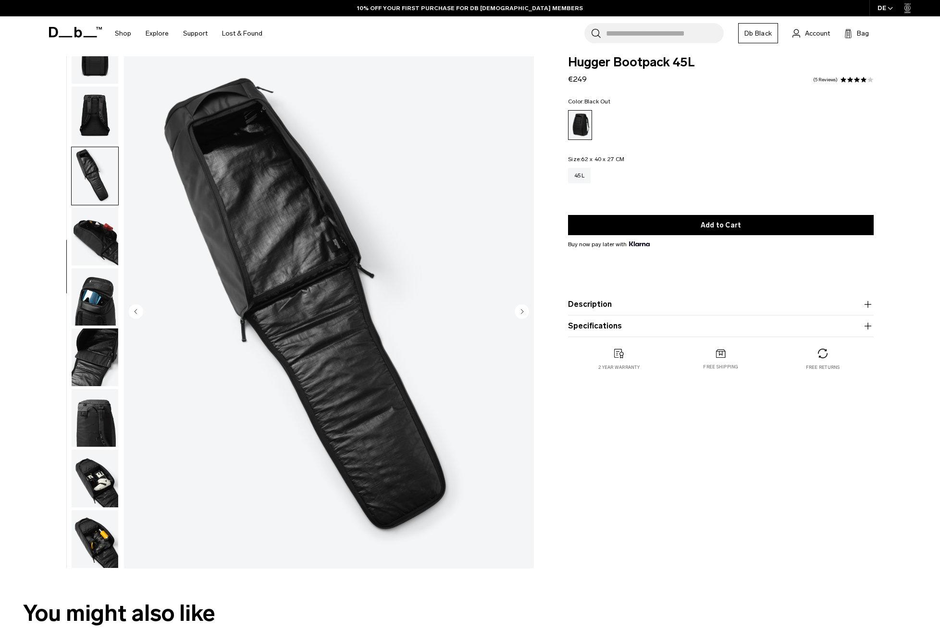
scroll to position [9, 0]
click at [106, 302] on img "button" at bounding box center [95, 297] width 47 height 58
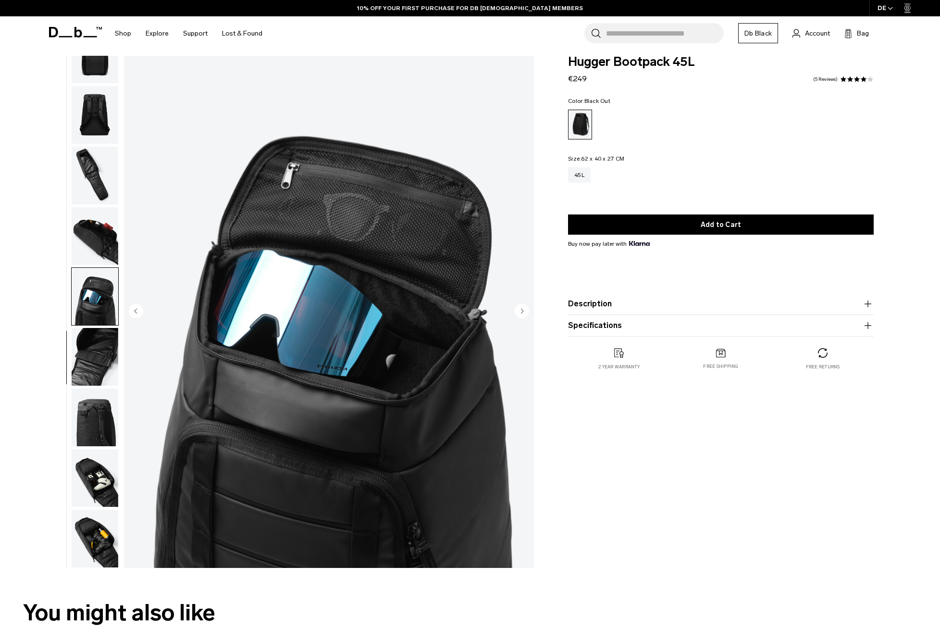
click at [99, 327] on button "button" at bounding box center [95, 356] width 48 height 59
